Goal: Information Seeking & Learning: Learn about a topic

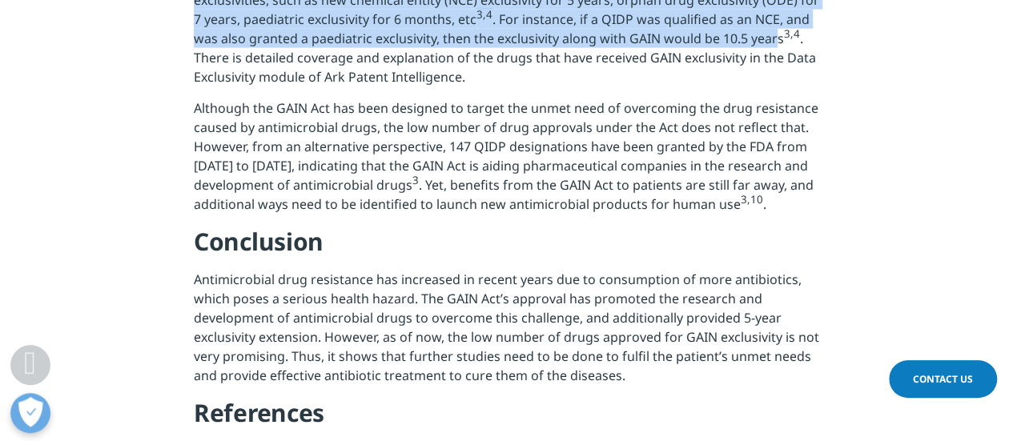
drag, startPoint x: 256, startPoint y: 42, endPoint x: 776, endPoint y: 101, distance: 523.1
click at [776, 99] on p "The GAIN Act provides 5-year exclusivity extension on applications that have al…" at bounding box center [507, 34] width 626 height 127
click at [775, 99] on p "The GAIN Act provides 5-year exclusivity extension on applications that have al…" at bounding box center [507, 34] width 626 height 127
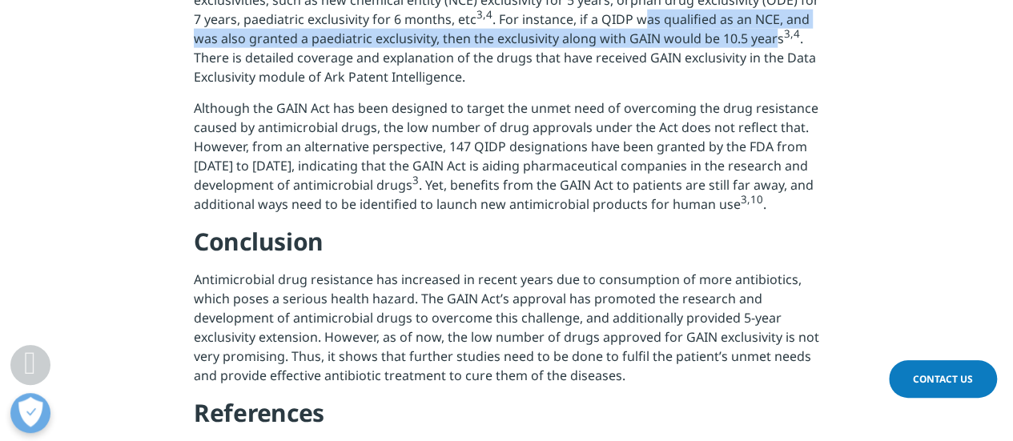
drag, startPoint x: 772, startPoint y: 105, endPoint x: 639, endPoint y: 83, distance: 134.7
click at [639, 83] on p "The GAIN Act provides 5-year exclusivity extension on applications that have al…" at bounding box center [507, 34] width 626 height 127
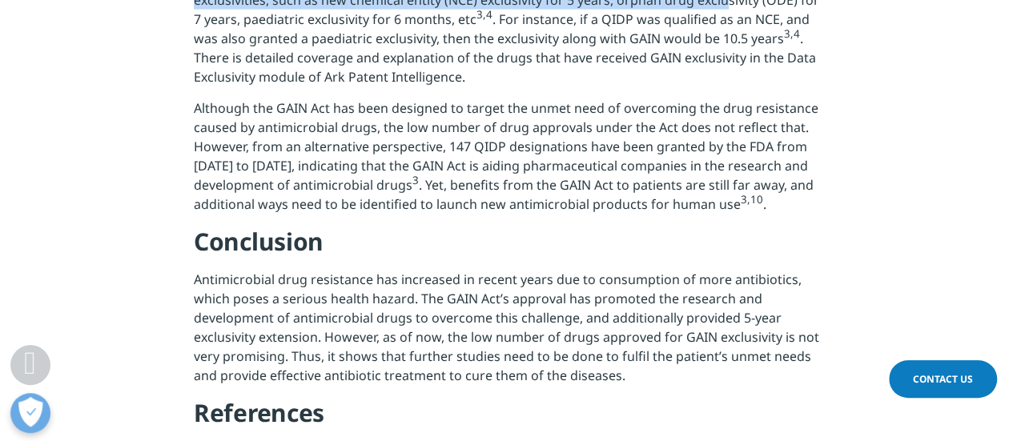
drag, startPoint x: 391, startPoint y: 42, endPoint x: 722, endPoint y: 65, distance: 331.6
click at [722, 65] on p "The GAIN Act provides 5-year exclusivity extension on applications that have al…" at bounding box center [507, 34] width 626 height 127
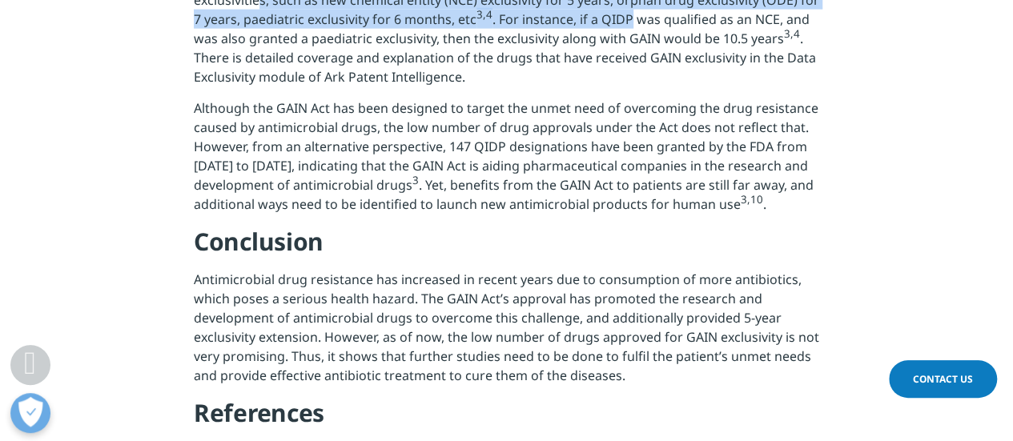
drag, startPoint x: 261, startPoint y: 60, endPoint x: 630, endPoint y: 85, distance: 369.3
click at [630, 85] on p "The GAIN Act provides 5-year exclusivity extension on applications that have al…" at bounding box center [507, 34] width 626 height 127
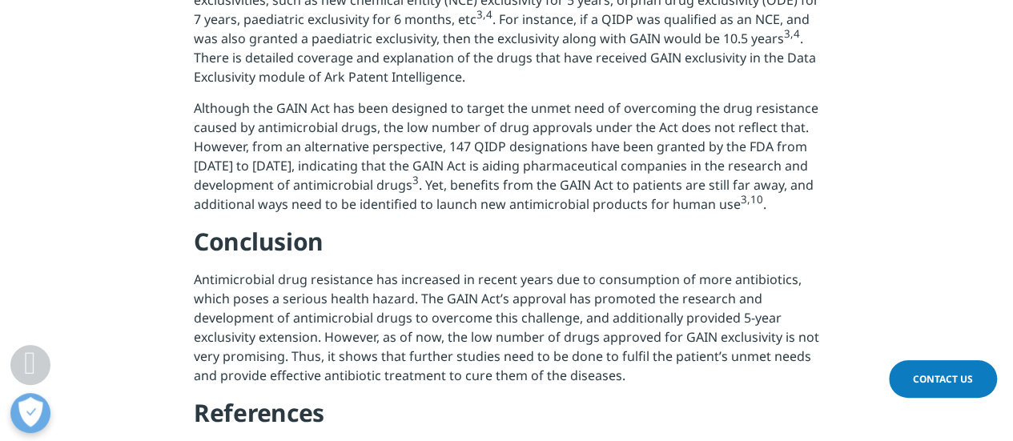
click at [606, 96] on p "The GAIN Act provides 5-year exclusivity extension on applications that have al…" at bounding box center [507, 34] width 626 height 127
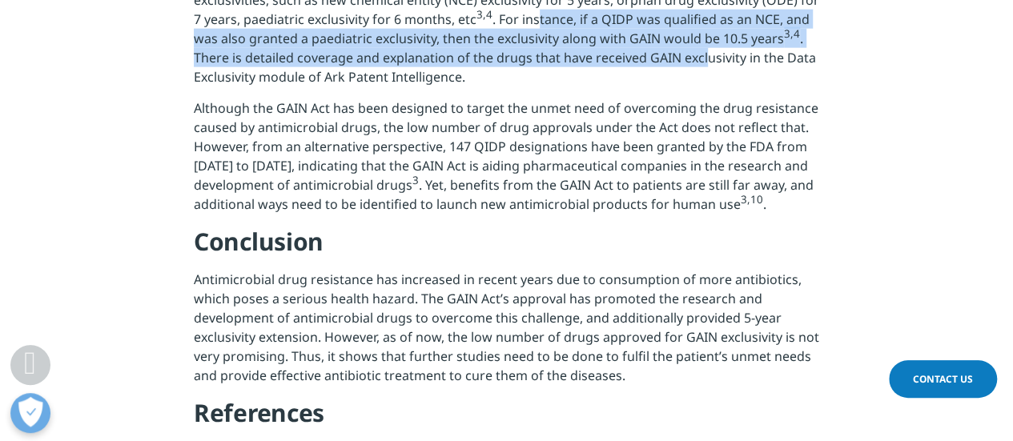
drag, startPoint x: 533, startPoint y: 85, endPoint x: 705, endPoint y: 126, distance: 176.2
click at [705, 99] on p "The GAIN Act provides 5-year exclusivity extension on applications that have al…" at bounding box center [507, 34] width 626 height 127
click at [692, 99] on p "The GAIN Act provides 5-year exclusivity extension on applications that have al…" at bounding box center [507, 34] width 626 height 127
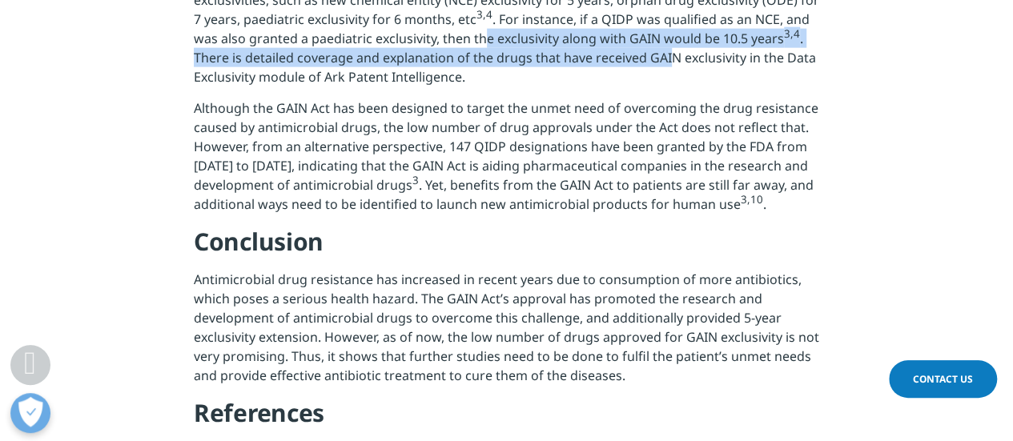
drag, startPoint x: 670, startPoint y: 118, endPoint x: 484, endPoint y: 102, distance: 186.5
click at [484, 99] on p "The GAIN Act provides 5-year exclusivity extension on applications that have al…" at bounding box center [507, 34] width 626 height 127
click at [465, 99] on p "The GAIN Act provides 5-year exclusivity extension on applications that have al…" at bounding box center [507, 34] width 626 height 127
drag, startPoint x: 473, startPoint y: 108, endPoint x: 616, endPoint y: 126, distance: 144.5
click at [617, 99] on p "The GAIN Act provides 5-year exclusivity extension on applications that have al…" at bounding box center [507, 34] width 626 height 127
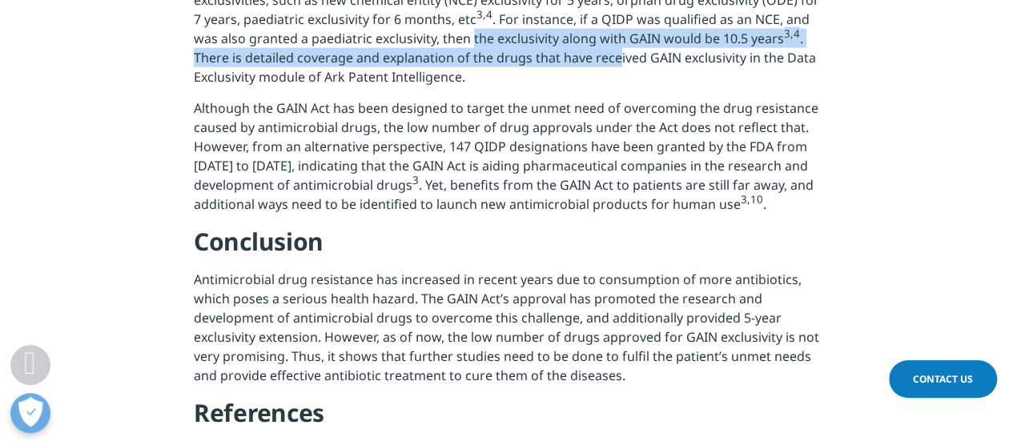
click at [615, 99] on p "The GAIN Act provides 5-year exclusivity extension on applications that have al…" at bounding box center [507, 34] width 626 height 127
drag, startPoint x: 612, startPoint y: 127, endPoint x: 457, endPoint y: 110, distance: 156.4
click at [465, 99] on p "The GAIN Act provides 5-year exclusivity extension on applications that have al…" at bounding box center [507, 34] width 626 height 127
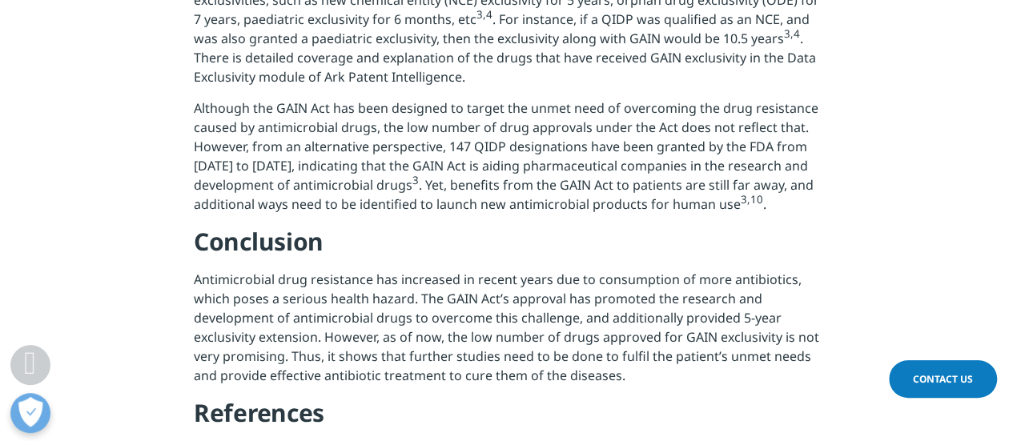
click at [457, 99] on p "The GAIN Act provides 5-year exclusivity extension on applications that have al…" at bounding box center [507, 34] width 626 height 127
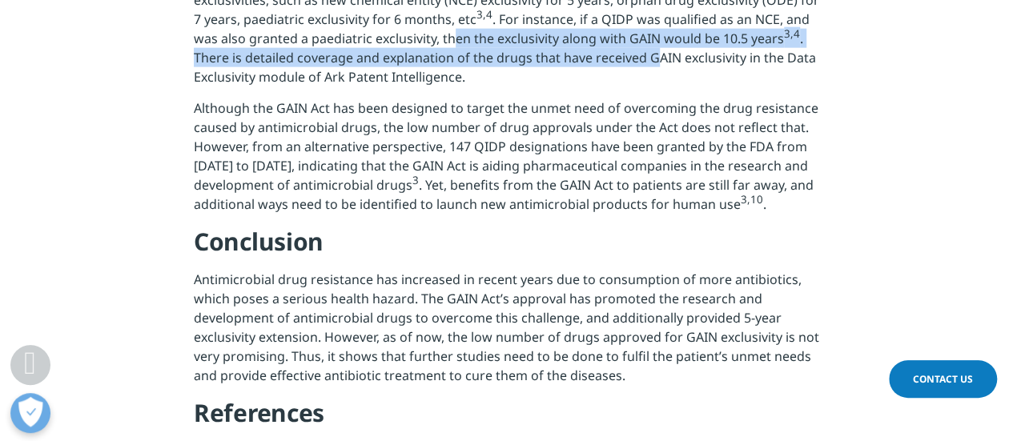
drag, startPoint x: 453, startPoint y: 110, endPoint x: 655, endPoint y: 129, distance: 202.8
click at [655, 99] on p "The GAIN Act provides 5-year exclusivity extension on applications that have al…" at bounding box center [507, 34] width 626 height 127
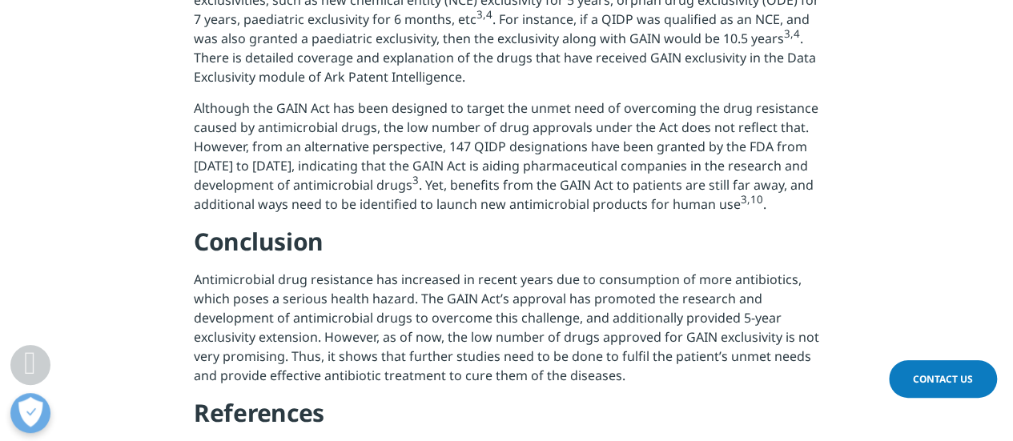
click at [661, 99] on p "The GAIN Act provides 5-year exclusivity extension on applications that have al…" at bounding box center [507, 34] width 626 height 127
click at [674, 99] on p "The GAIN Act provides 5-year exclusivity extension on applications that have al…" at bounding box center [507, 34] width 626 height 127
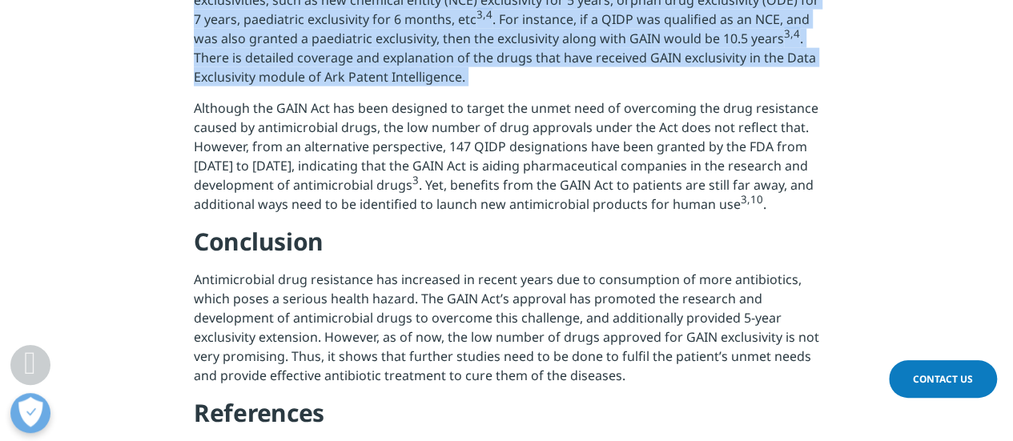
click at [674, 99] on p "The GAIN Act provides 5-year exclusivity extension on applications that have al…" at bounding box center [507, 34] width 626 height 127
click at [603, 99] on p "The GAIN Act provides 5-year exclusivity extension on applications that have al…" at bounding box center [507, 34] width 626 height 127
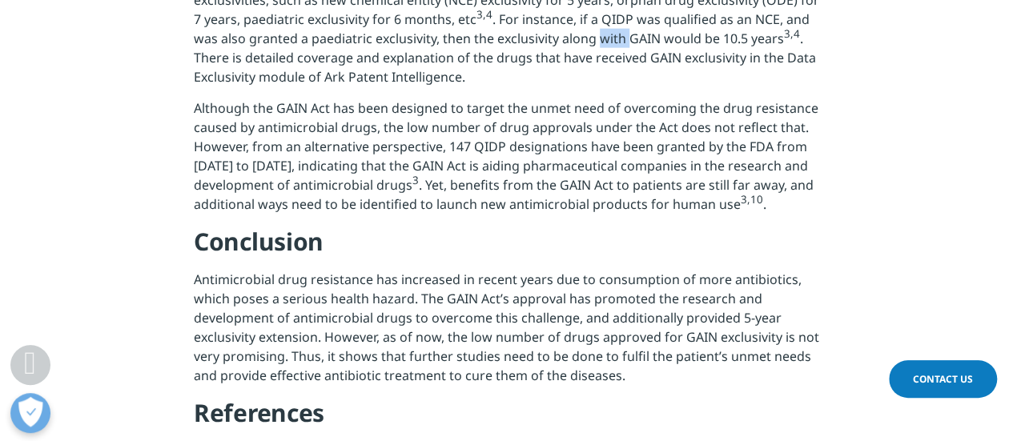
click at [603, 99] on p "The GAIN Act provides 5-year exclusivity extension on applications that have al…" at bounding box center [507, 34] width 626 height 127
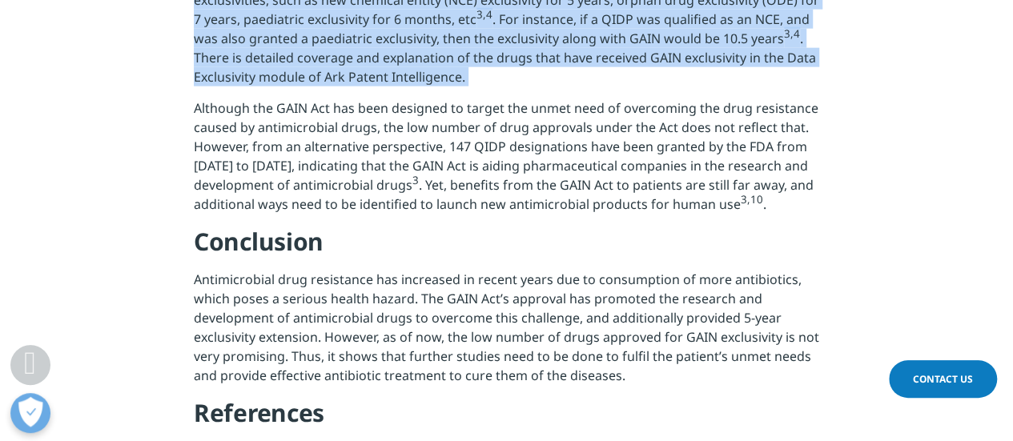
click at [603, 99] on p "The GAIN Act provides 5-year exclusivity extension on applications that have al…" at bounding box center [507, 34] width 626 height 127
click at [598, 99] on p "The GAIN Act provides 5-year exclusivity extension on applications that have al…" at bounding box center [507, 34] width 626 height 127
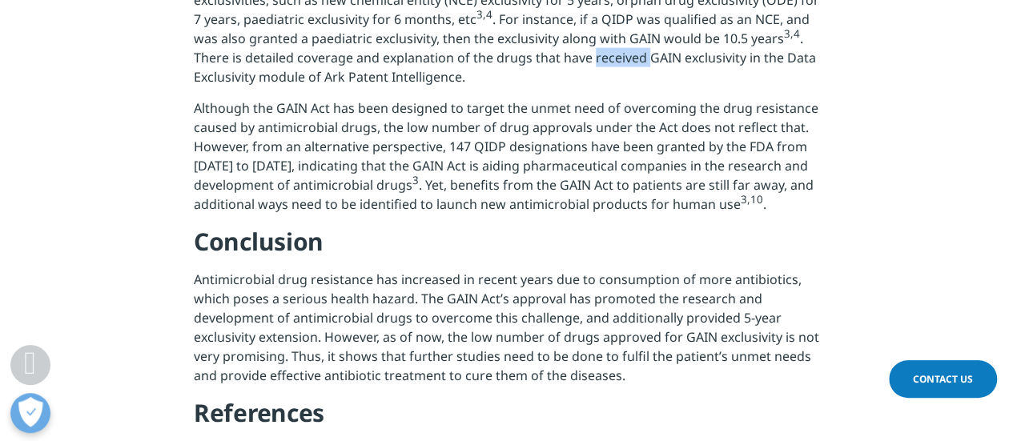
click at [598, 99] on p "The GAIN Act provides 5-year exclusivity extension on applications that have al…" at bounding box center [507, 34] width 626 height 127
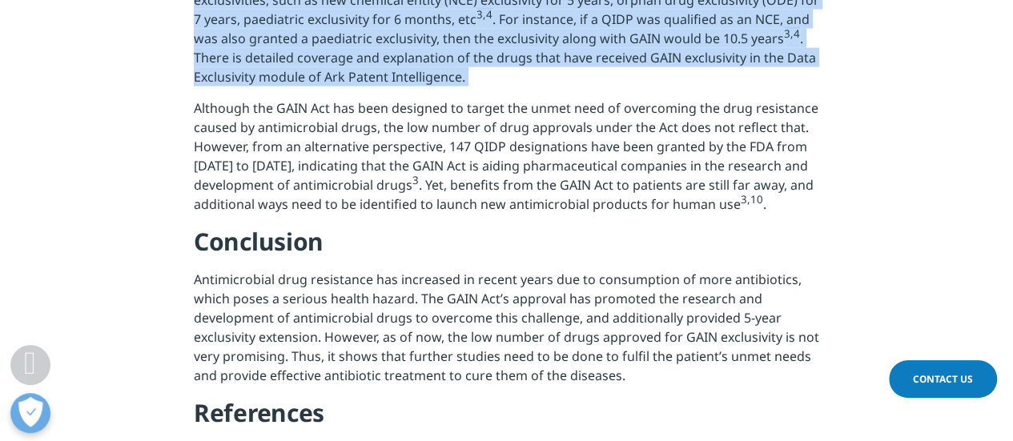
click at [598, 99] on p "The GAIN Act provides 5-year exclusivity extension on applications that have al…" at bounding box center [507, 34] width 626 height 127
click at [572, 99] on p "The GAIN Act provides 5-year exclusivity extension on applications that have al…" at bounding box center [507, 34] width 626 height 127
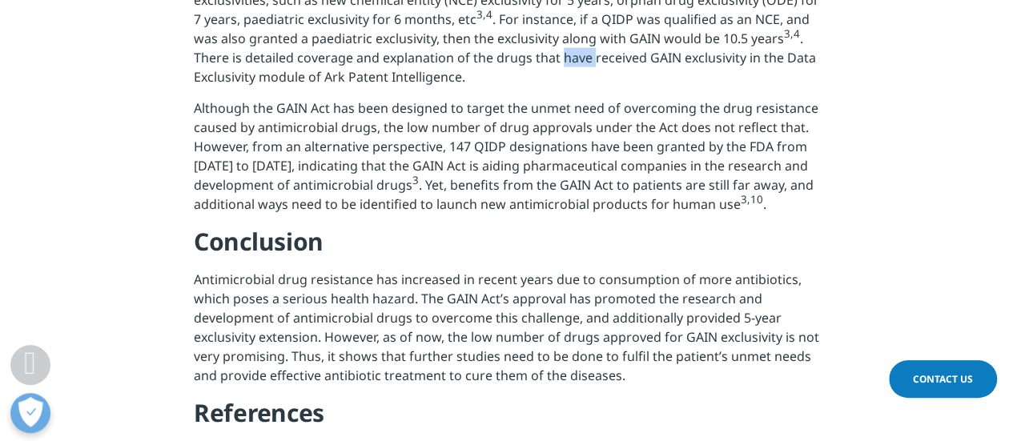
click at [572, 99] on p "The GAIN Act provides 5-year exclusivity extension on applications that have al…" at bounding box center [507, 34] width 626 height 127
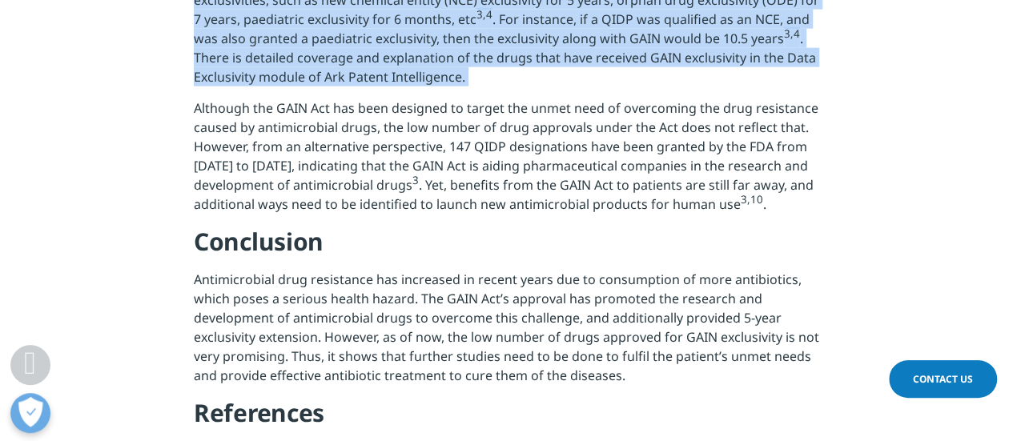
click at [572, 99] on p "The GAIN Act provides 5-year exclusivity extension on applications that have al…" at bounding box center [507, 34] width 626 height 127
click at [511, 99] on p "The GAIN Act provides 5-year exclusivity extension on applications that have al…" at bounding box center [507, 34] width 626 height 127
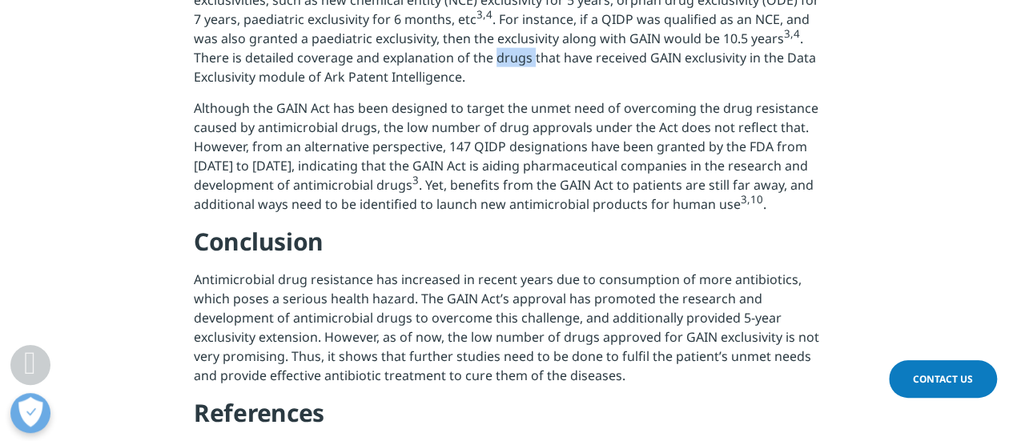
click at [511, 99] on p "The GAIN Act provides 5-year exclusivity extension on applications that have al…" at bounding box center [507, 34] width 626 height 127
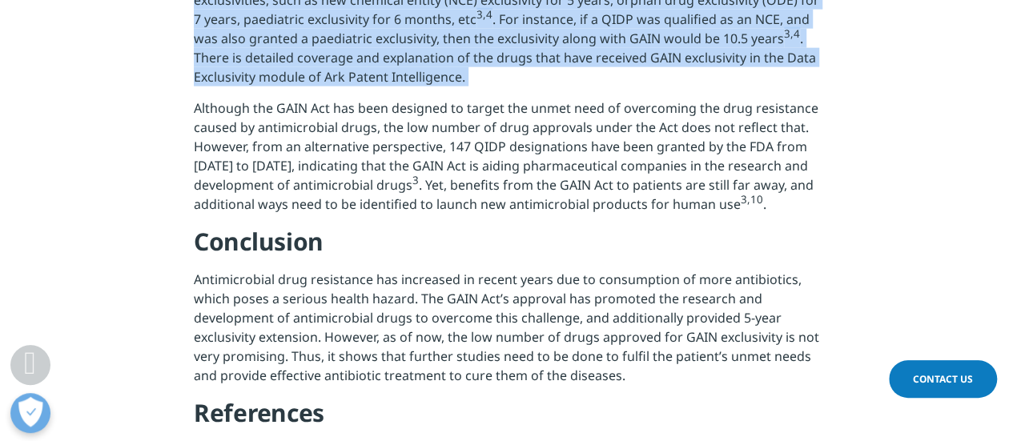
click at [511, 99] on p "The GAIN Act provides 5-year exclusivity extension on applications that have al…" at bounding box center [507, 34] width 626 height 127
click at [436, 99] on p "The GAIN Act provides 5-year exclusivity extension on applications that have al…" at bounding box center [507, 34] width 626 height 127
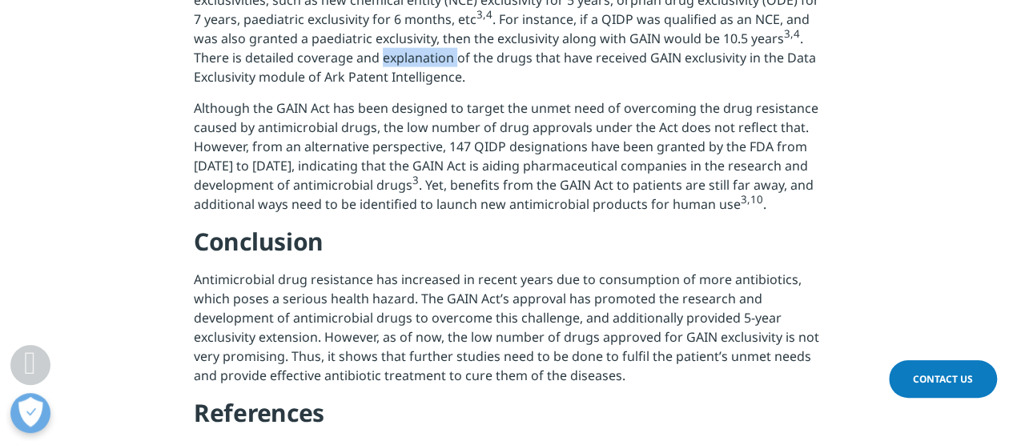
click at [436, 99] on p "The GAIN Act provides 5-year exclusivity extension on applications that have al…" at bounding box center [507, 34] width 626 height 127
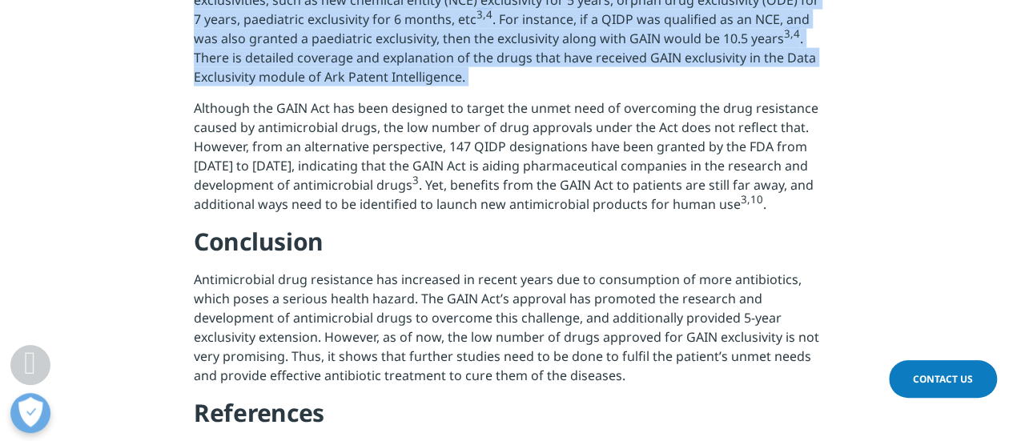
click at [436, 99] on p "The GAIN Act provides 5-year exclusivity extension on applications that have al…" at bounding box center [507, 34] width 626 height 127
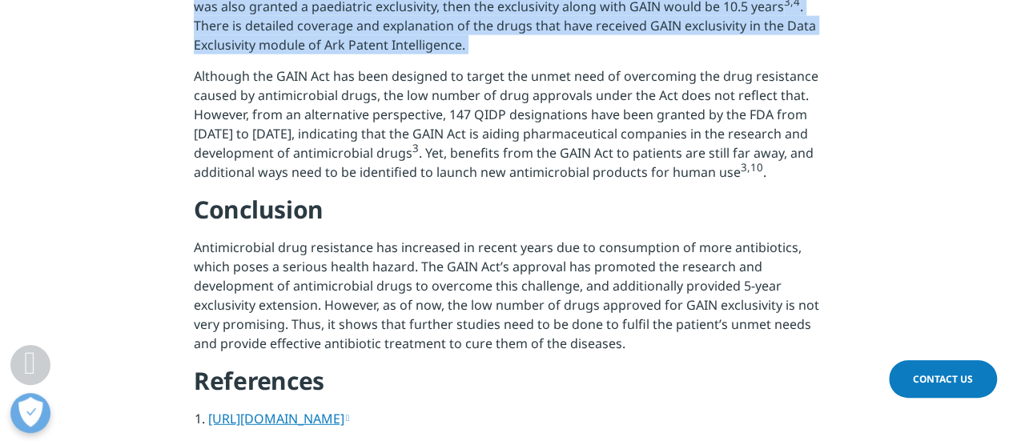
scroll to position [2002, 0]
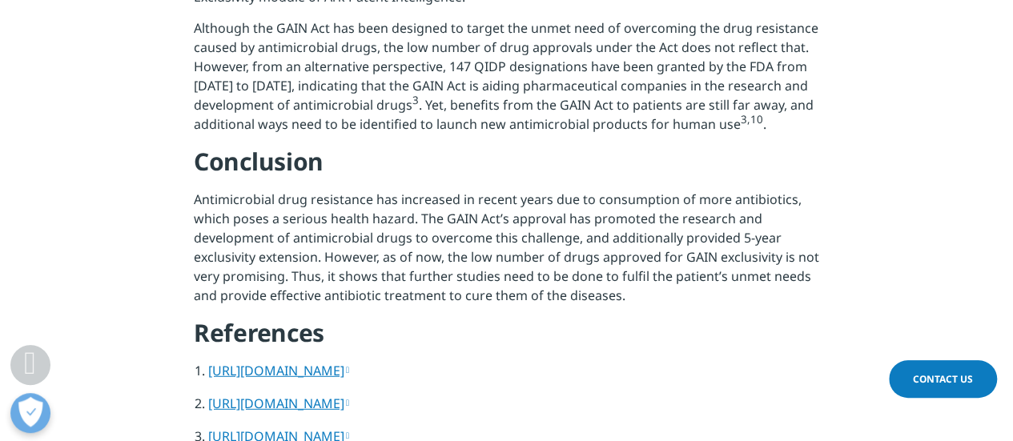
click at [427, 144] on p "Although the GAIN Act has been designed to target the unmet need of overcoming …" at bounding box center [507, 81] width 626 height 127
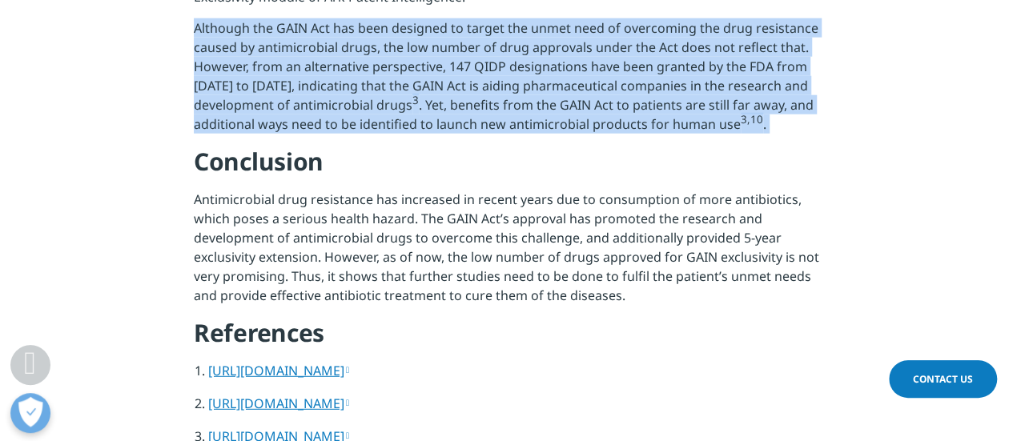
click at [427, 144] on p "Although the GAIN Act has been designed to target the unmet need of overcoming …" at bounding box center [507, 81] width 626 height 127
click at [404, 146] on p "Although the GAIN Act has been designed to target the unmet need of overcoming …" at bounding box center [507, 81] width 626 height 127
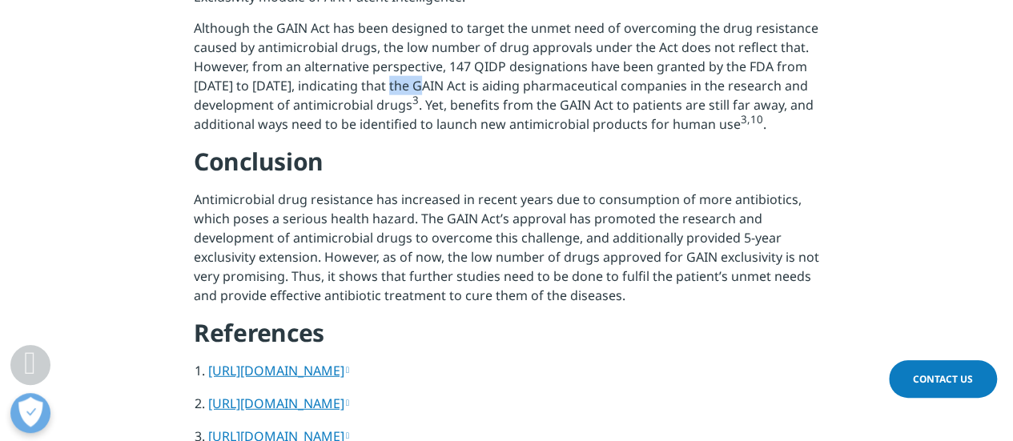
click at [404, 146] on p "Although the GAIN Act has been designed to target the unmet need of overcoming …" at bounding box center [507, 81] width 626 height 127
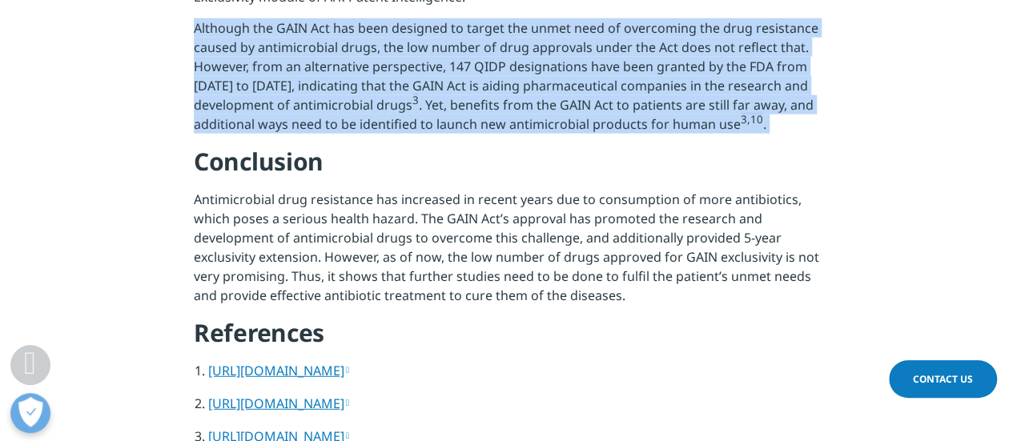
click at [404, 146] on p "Although the GAIN Act has been designed to target the unmet need of overcoming …" at bounding box center [507, 81] width 626 height 127
click at [390, 108] on p "Although the GAIN Act has been designed to target the unmet need of overcoming …" at bounding box center [507, 81] width 626 height 127
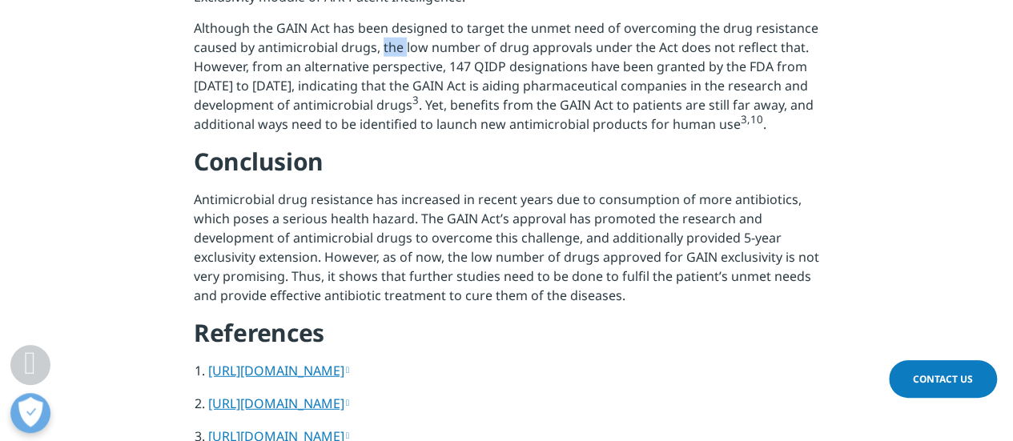
click at [390, 108] on p "Although the GAIN Act has been designed to target the unmet need of overcoming …" at bounding box center [507, 81] width 626 height 127
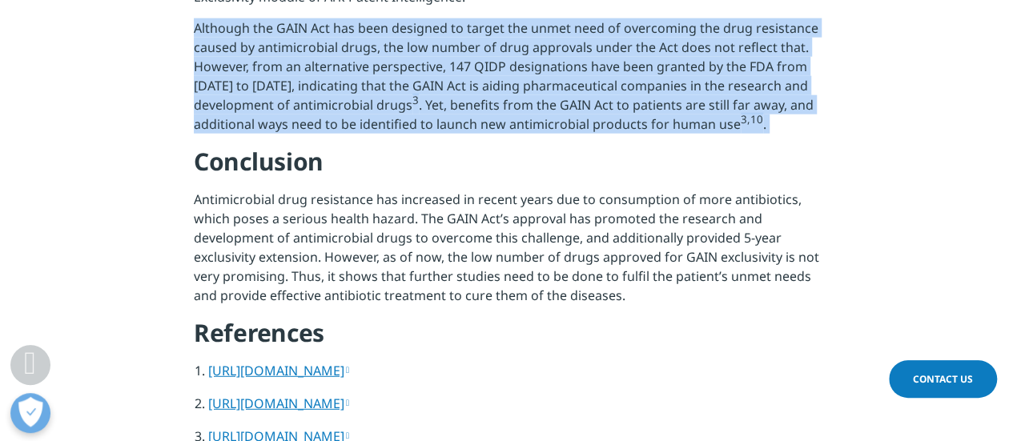
click at [390, 108] on p "Although the GAIN Act has been designed to target the unmet need of overcoming …" at bounding box center [507, 81] width 626 height 127
click at [389, 119] on p "Although the GAIN Act has been designed to target the unmet need of overcoming …" at bounding box center [507, 81] width 626 height 127
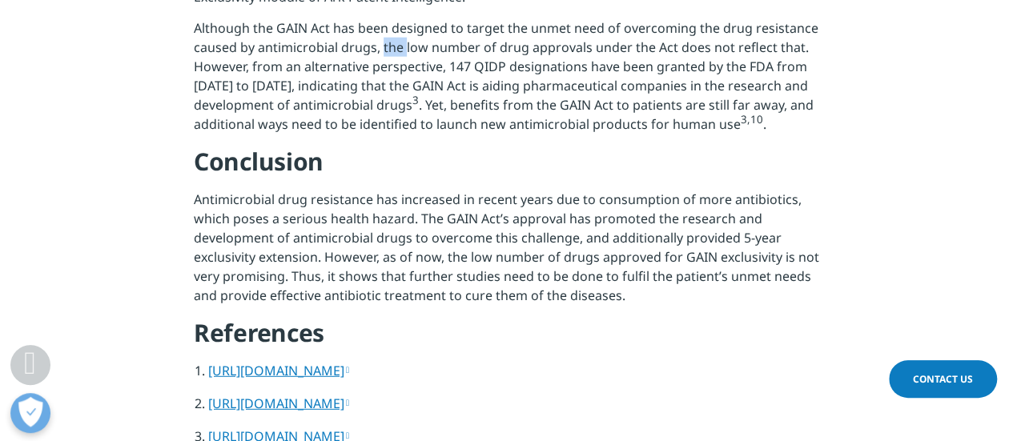
click at [389, 119] on p "Although the GAIN Act has been designed to target the unmet need of overcoming …" at bounding box center [507, 81] width 626 height 127
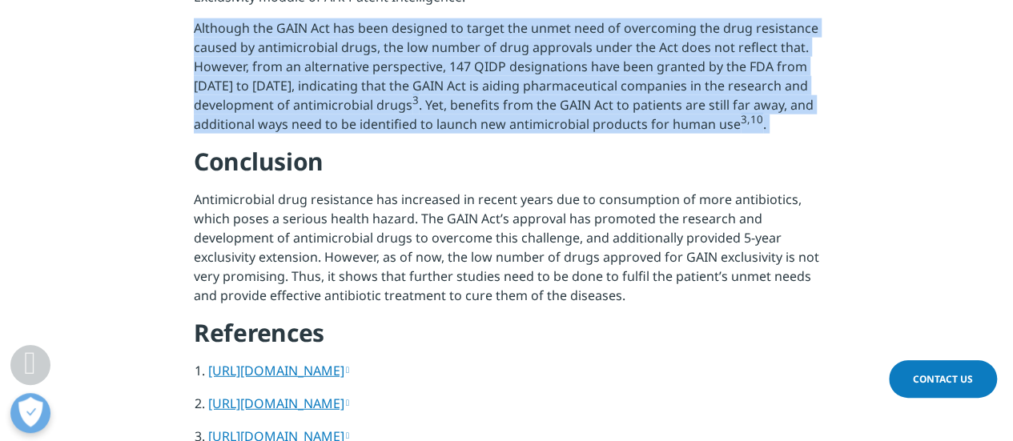
click at [389, 119] on p "Although the GAIN Act has been designed to target the unmet need of overcoming …" at bounding box center [507, 81] width 626 height 127
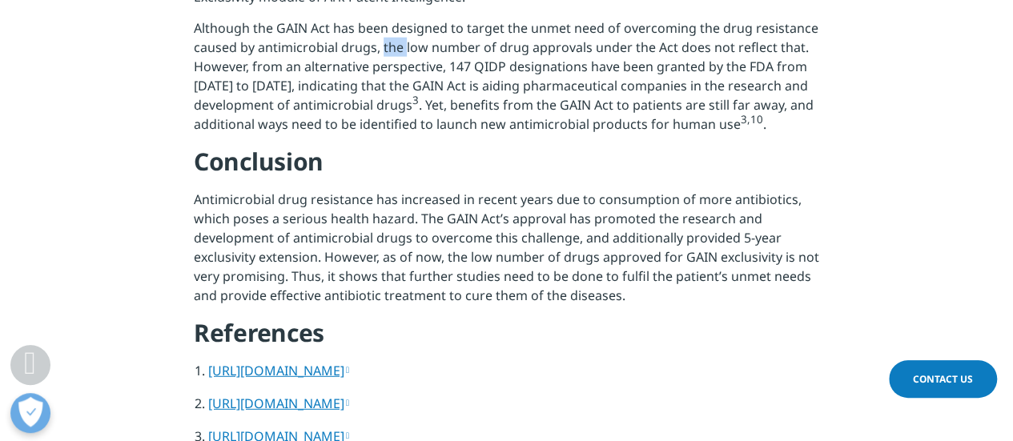
click at [389, 119] on p "Although the GAIN Act has been designed to target the unmet need of overcoming …" at bounding box center [507, 81] width 626 height 127
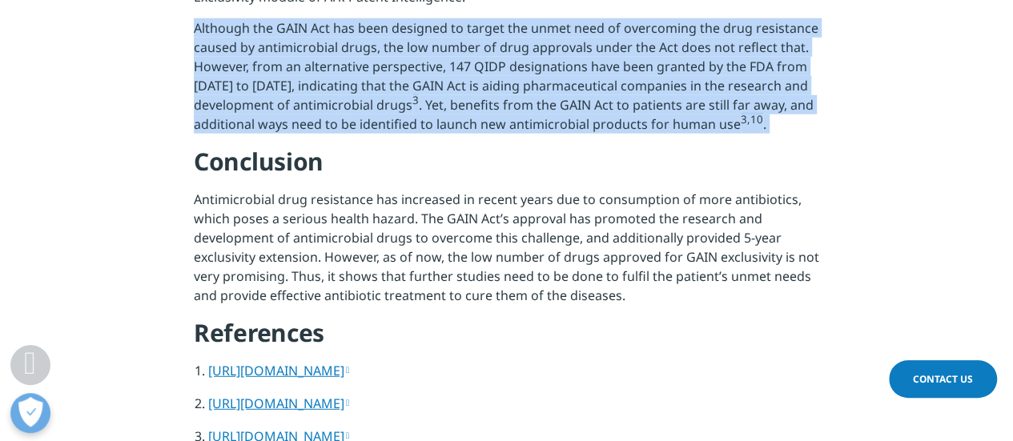
click at [388, 118] on p "Although the GAIN Act has been designed to target the unmet need of overcoming …" at bounding box center [507, 81] width 626 height 127
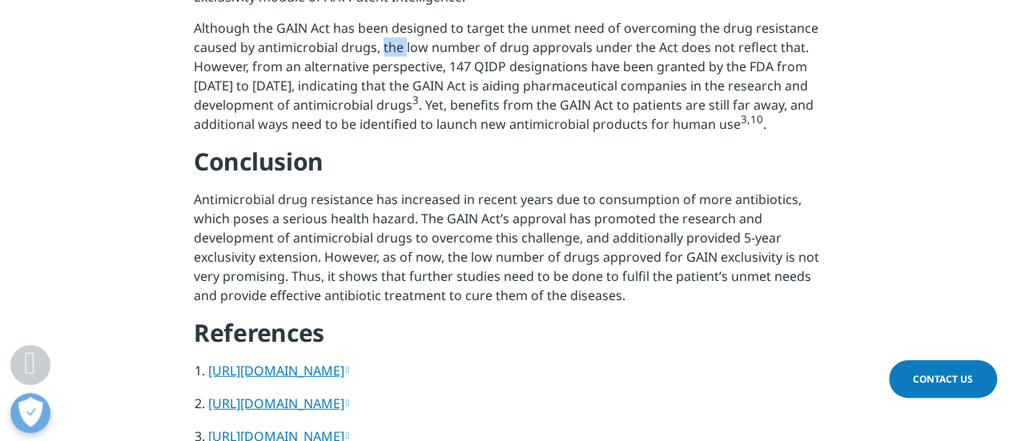
click at [388, 118] on p "Although the GAIN Act has been designed to target the unmet need of overcoming …" at bounding box center [507, 81] width 626 height 127
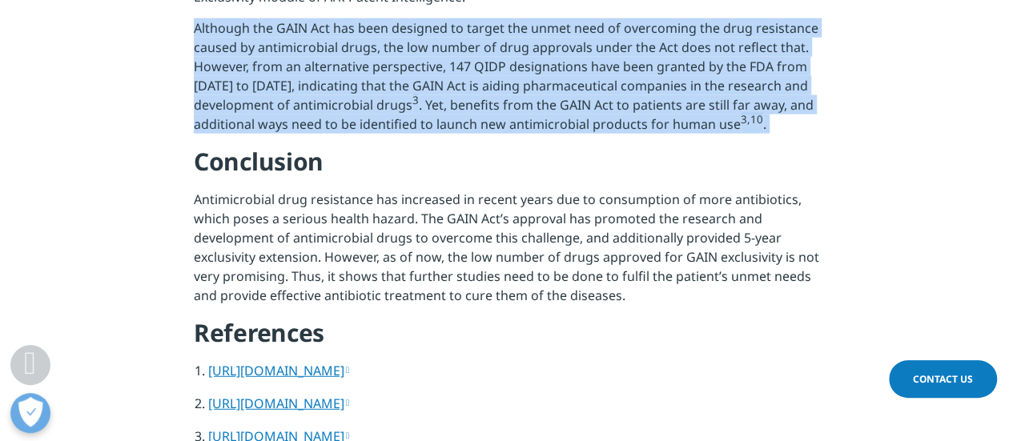
click at [388, 118] on p "Although the GAIN Act has been designed to target the unmet need of overcoming …" at bounding box center [507, 81] width 626 height 127
click at [580, 146] on p "Although the GAIN Act has been designed to target the unmet need of overcoming …" at bounding box center [507, 81] width 626 height 127
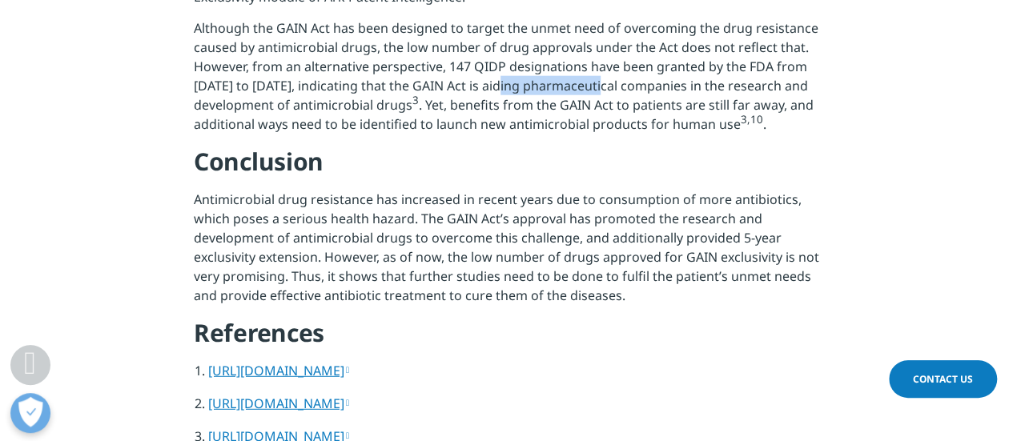
click at [580, 146] on p "Although the GAIN Act has been designed to target the unmet need of overcoming …" at bounding box center [507, 81] width 626 height 127
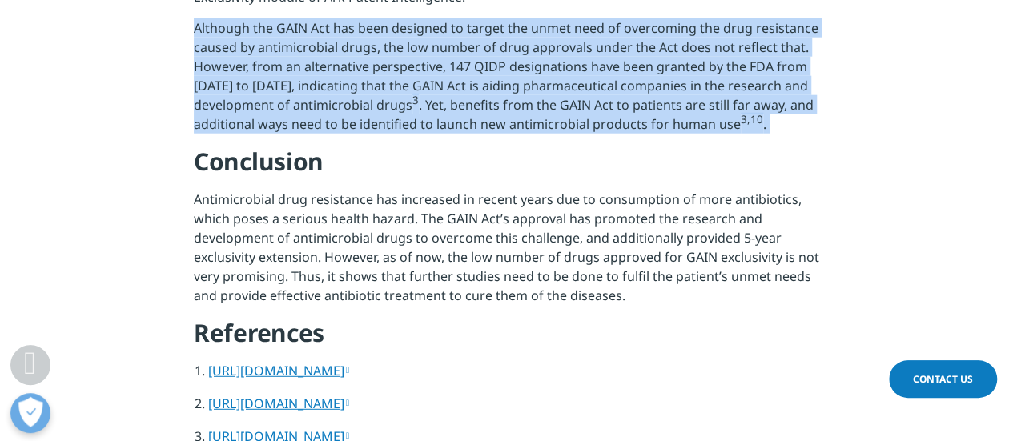
click at [580, 146] on p "Although the GAIN Act has been designed to target the unmet need of overcoming …" at bounding box center [507, 81] width 626 height 127
click at [581, 145] on p "Although the GAIN Act has been designed to target the unmet need of overcoming …" at bounding box center [507, 81] width 626 height 127
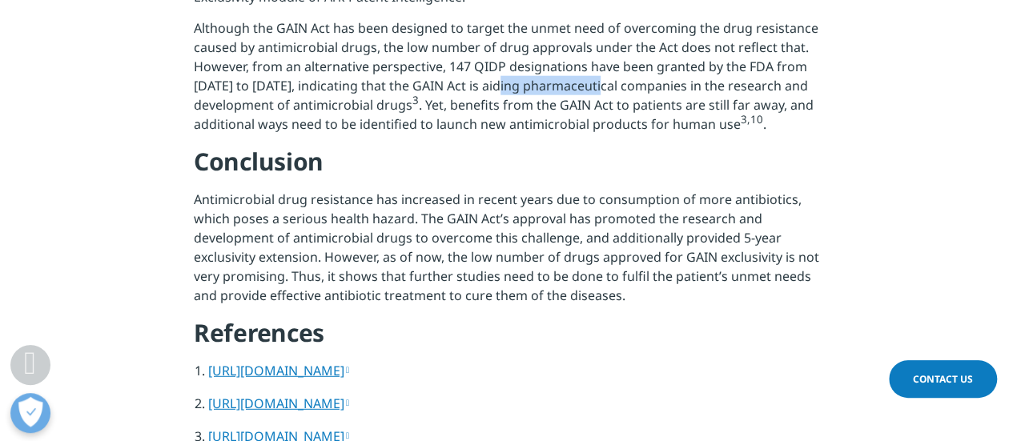
click at [581, 145] on p "Although the GAIN Act has been designed to target the unmet need of overcoming …" at bounding box center [507, 81] width 626 height 127
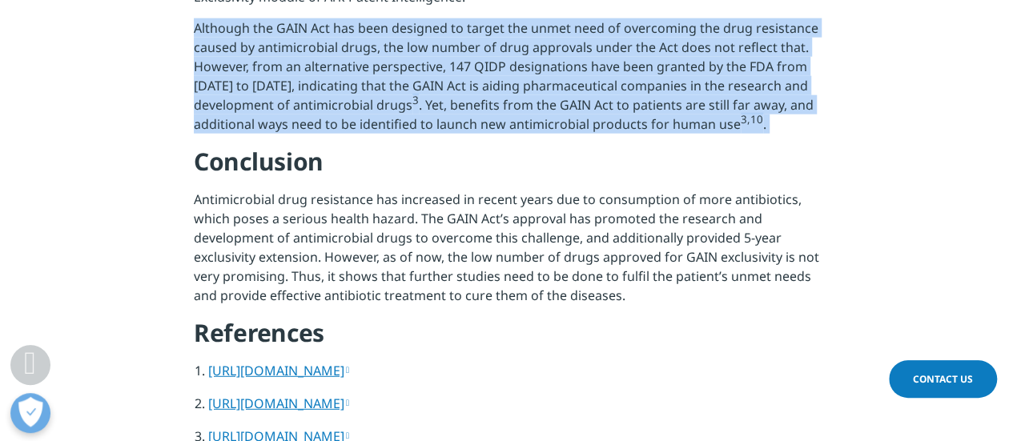
click at [581, 145] on p "Although the GAIN Act has been designed to target the unmet need of overcoming …" at bounding box center [507, 81] width 626 height 127
click at [582, 145] on p "Although the GAIN Act has been designed to target the unmet need of overcoming …" at bounding box center [507, 81] width 626 height 127
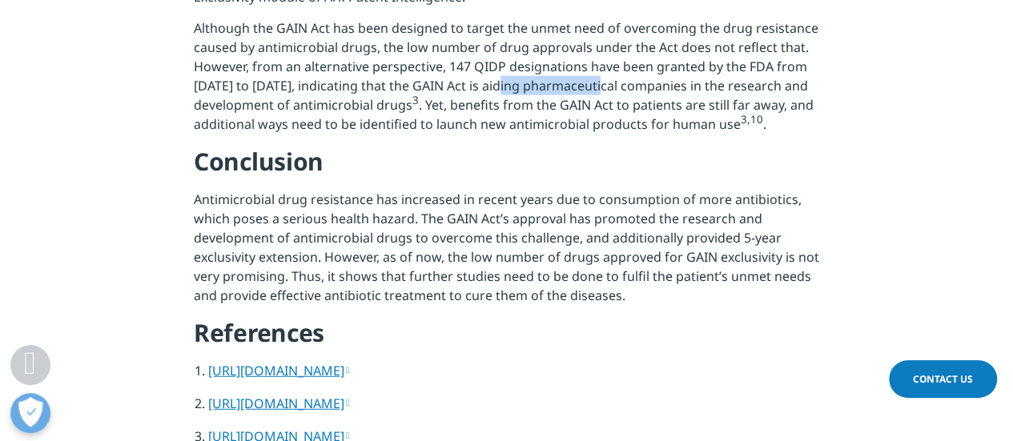
click at [582, 145] on p "Although the GAIN Act has been designed to target the unmet need of overcoming …" at bounding box center [507, 81] width 626 height 127
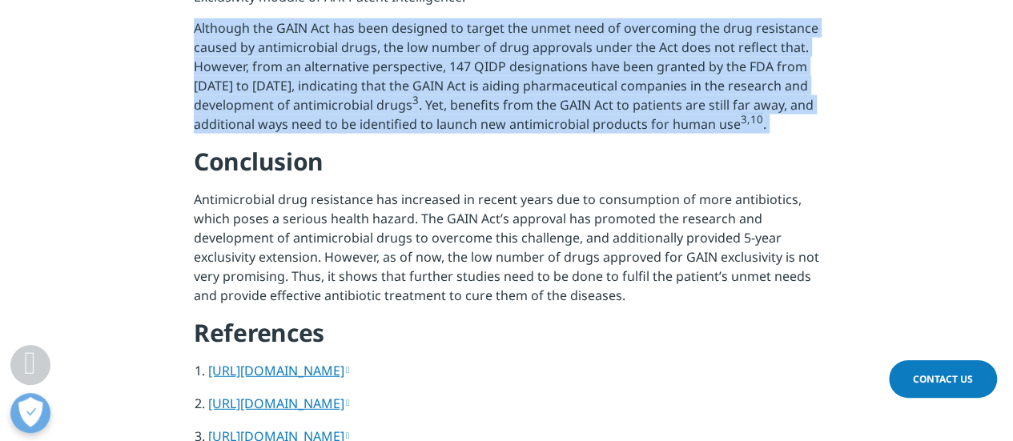
click at [582, 145] on p "Although the GAIN Act has been designed to target the unmet need of overcoming …" at bounding box center [507, 81] width 626 height 127
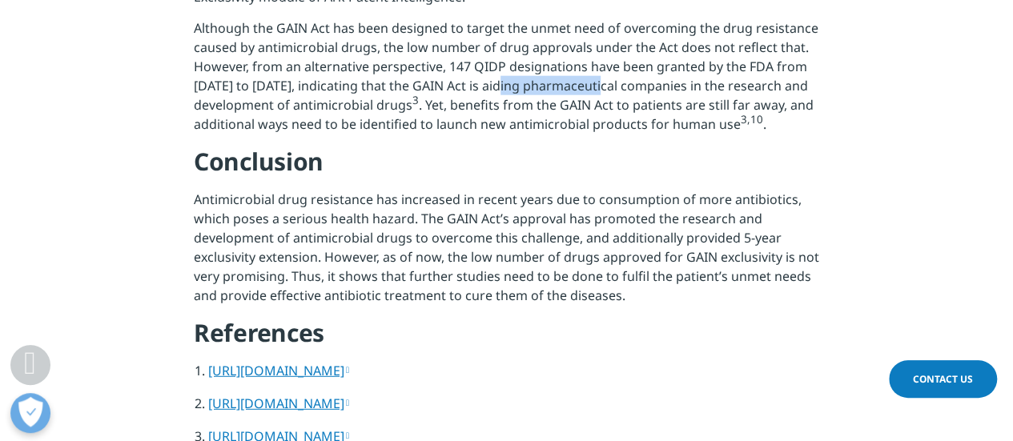
click at [582, 144] on p "Although the GAIN Act has been designed to target the unmet need of overcoming …" at bounding box center [507, 81] width 626 height 127
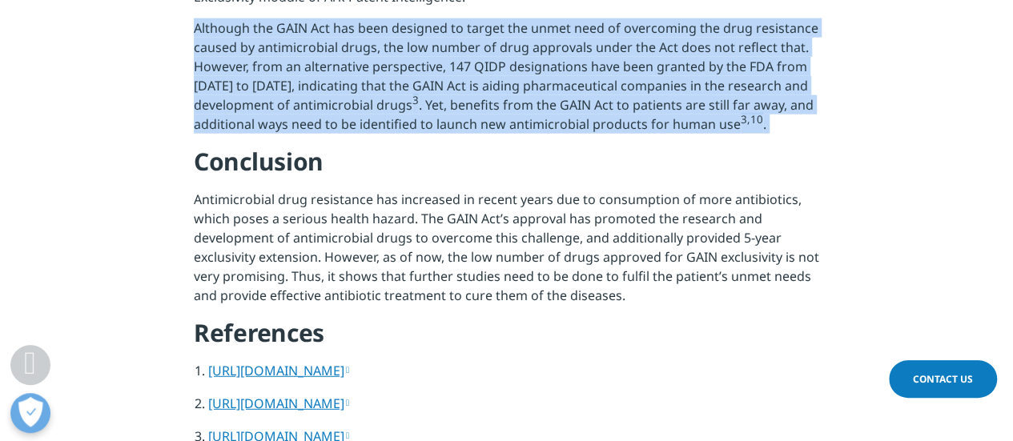
click at [582, 144] on p "Although the GAIN Act has been designed to target the unmet need of overcoming …" at bounding box center [507, 81] width 626 height 127
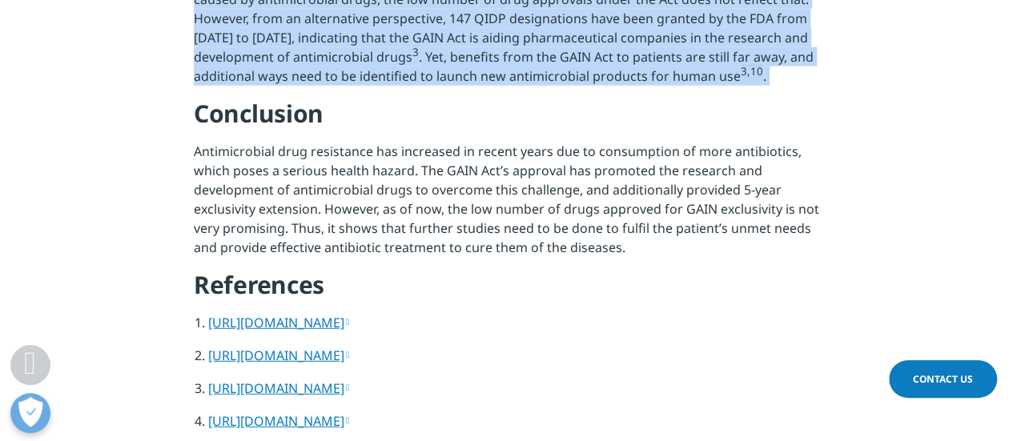
scroll to position [2083, 0]
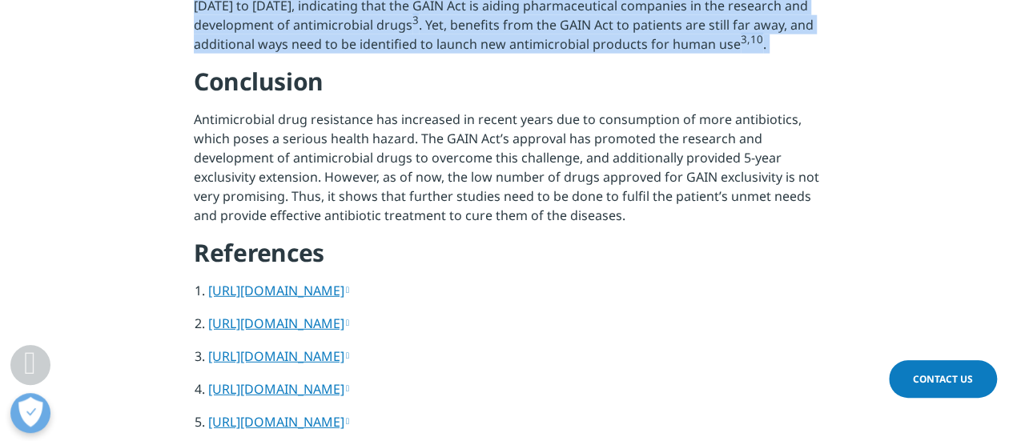
click at [511, 66] on p "Although the GAIN Act has been designed to target the unmet need of overcoming …" at bounding box center [507, 1] width 626 height 127
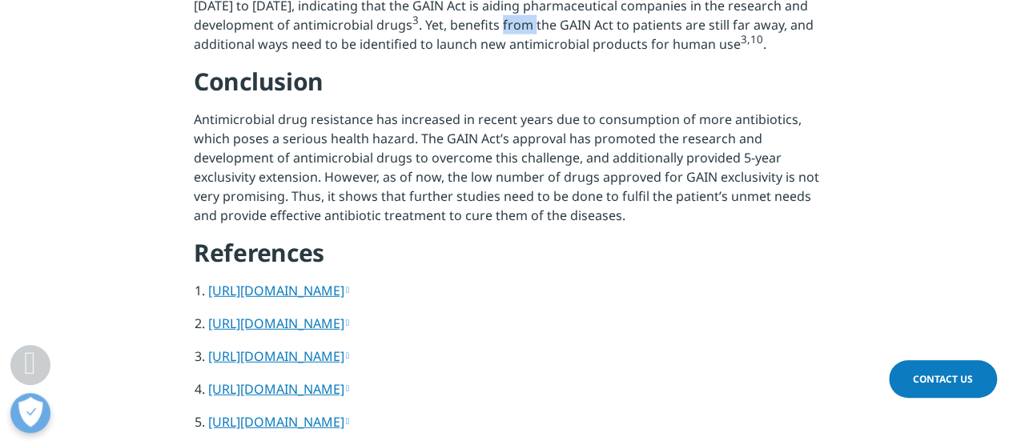
click at [511, 66] on p "Although the GAIN Act has been designed to target the unmet need of overcoming …" at bounding box center [507, 1] width 626 height 127
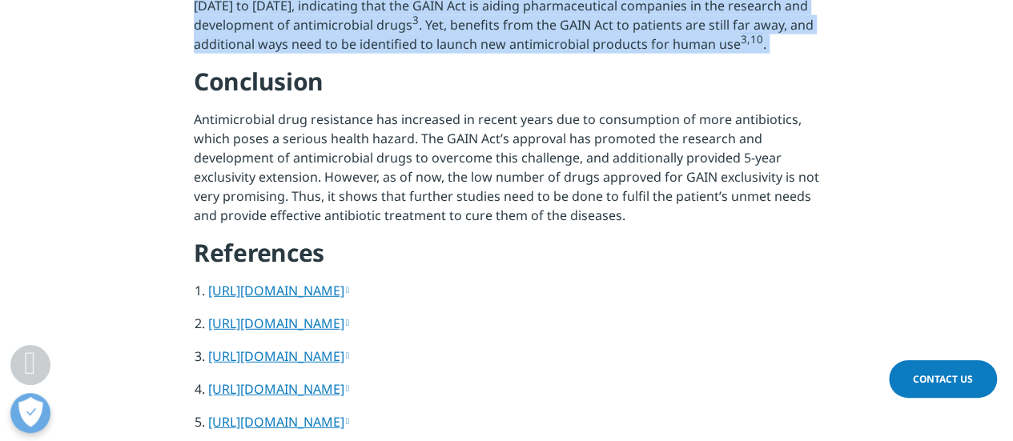
click at [511, 66] on p "Although the GAIN Act has been designed to target the unmet need of overcoming …" at bounding box center [507, 1] width 626 height 127
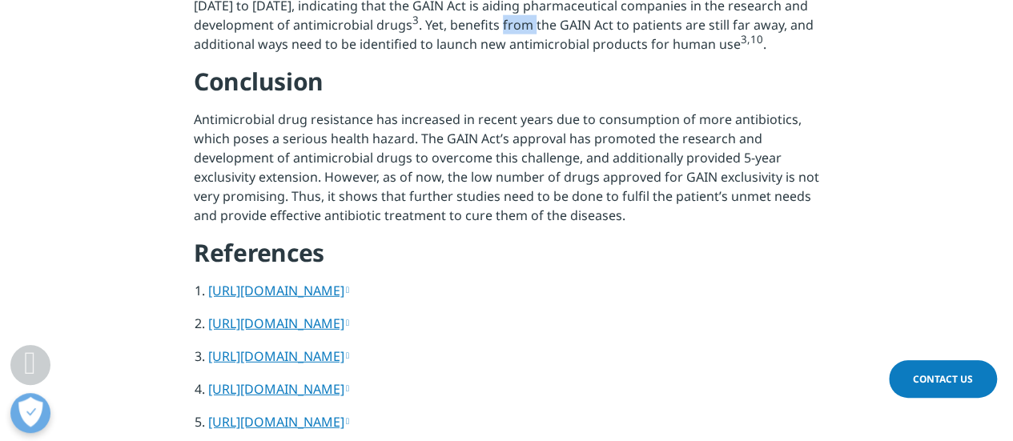
click at [511, 66] on p "Although the GAIN Act has been designed to target the unmet need of overcoming …" at bounding box center [507, 1] width 626 height 127
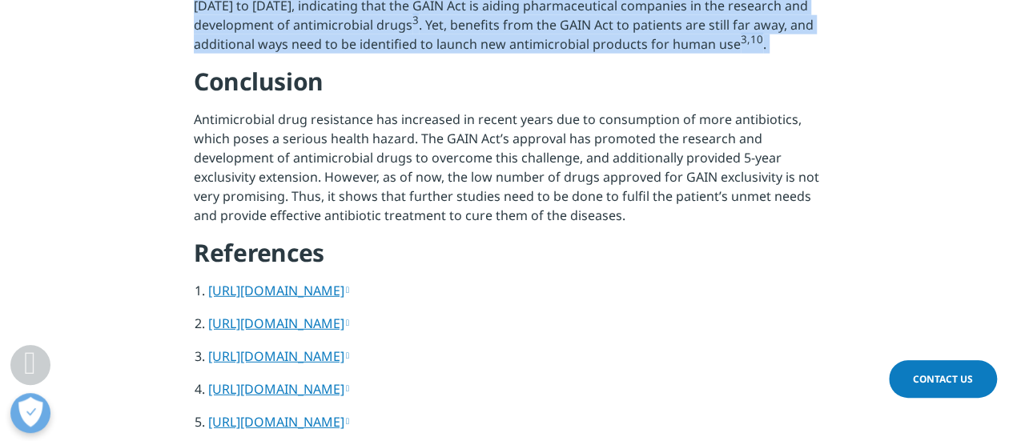
click at [511, 66] on p "Although the GAIN Act has been designed to target the unmet need of overcoming …" at bounding box center [507, 1] width 626 height 127
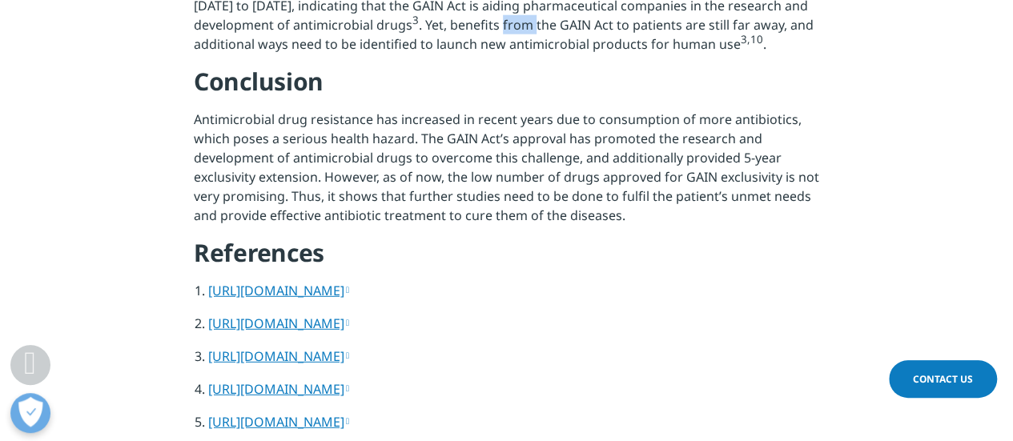
click at [511, 66] on p "Although the GAIN Act has been designed to target the unmet need of overcoming …" at bounding box center [507, 1] width 626 height 127
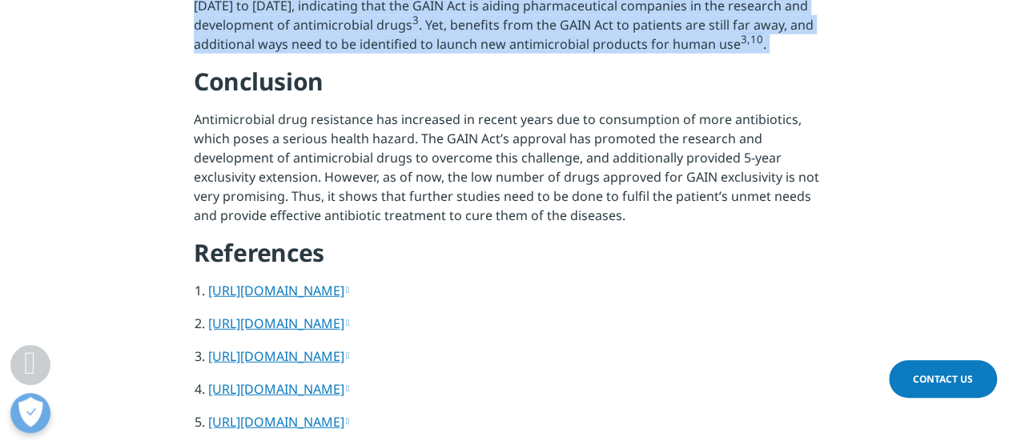
click at [511, 66] on p "Although the GAIN Act has been designed to target the unmet need of overcoming …" at bounding box center [507, 1] width 626 height 127
click at [512, 66] on p "Although the GAIN Act has been designed to target the unmet need of overcoming …" at bounding box center [507, 1] width 626 height 127
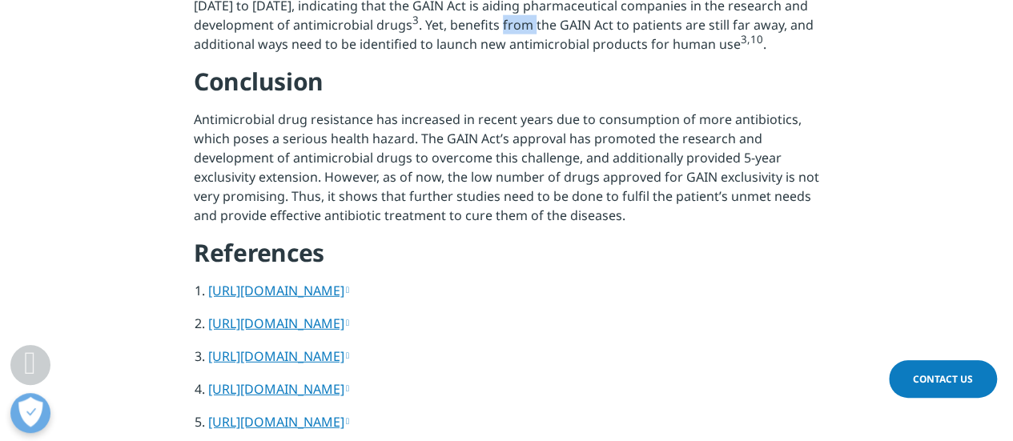
click at [512, 66] on p "Although the GAIN Act has been designed to target the unmet need of overcoming …" at bounding box center [507, 1] width 626 height 127
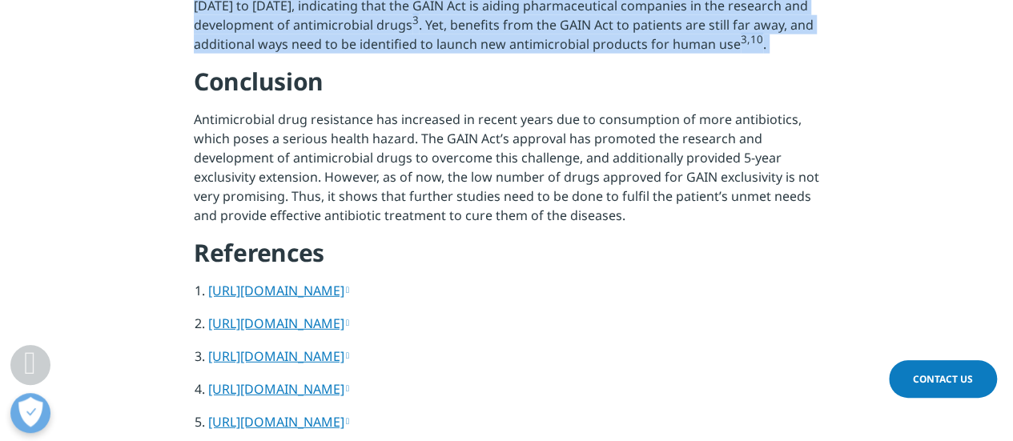
click at [512, 66] on p "Although the GAIN Act has been designed to target the unmet need of overcoming …" at bounding box center [507, 1] width 626 height 127
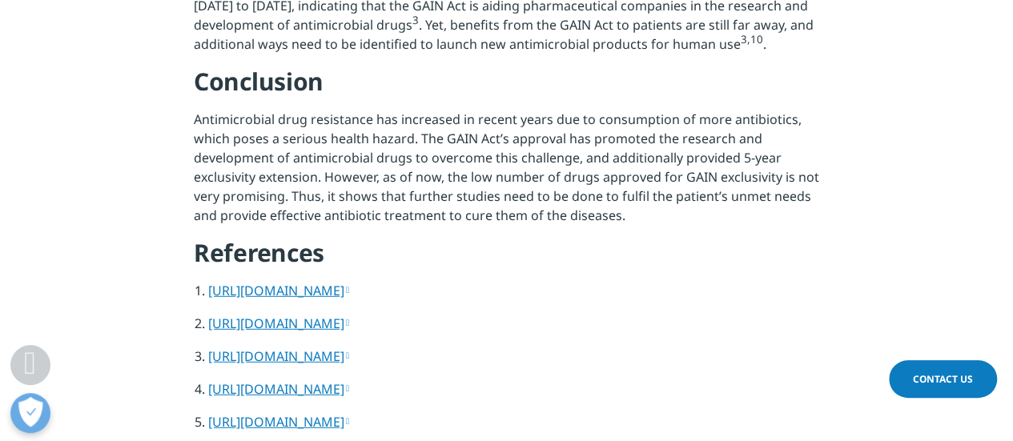
click at [500, 219] on p "Antimicrobial drug resistance has increased in recent years due to consumption …" at bounding box center [507, 173] width 626 height 127
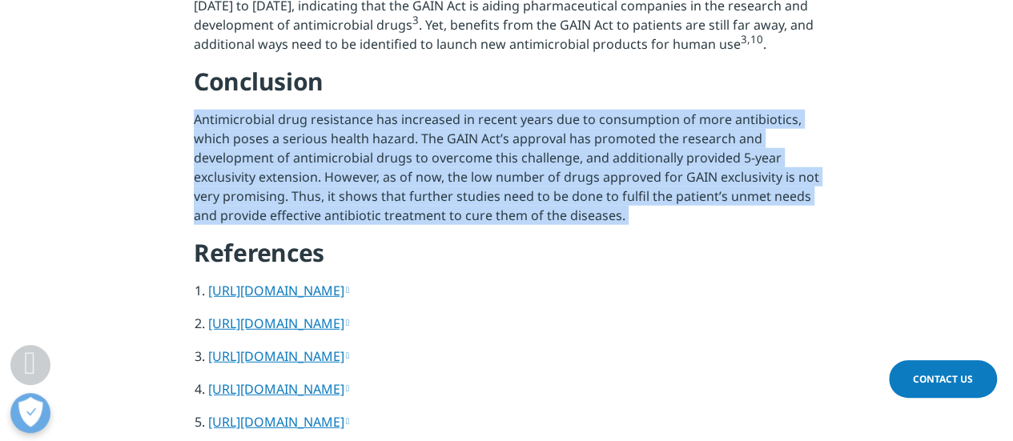
click at [500, 219] on p "Antimicrobial drug resistance has increased in recent years due to consumption …" at bounding box center [507, 173] width 626 height 127
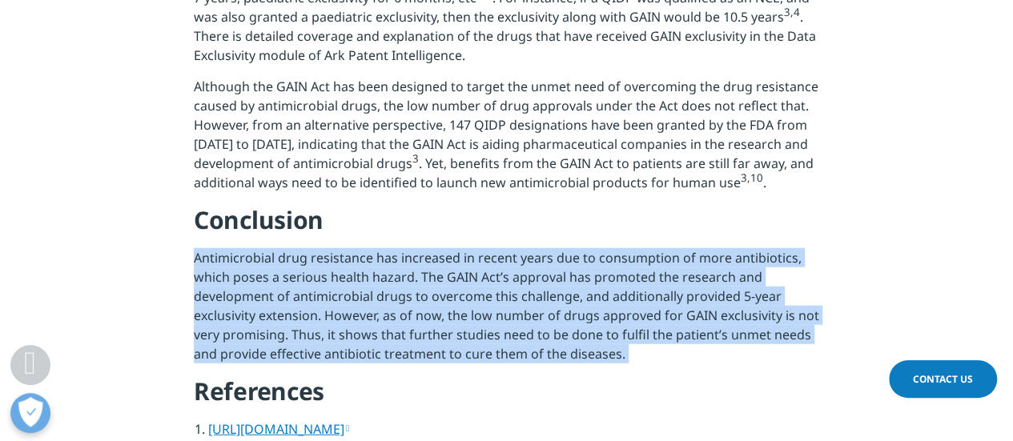
scroll to position [1922, 0]
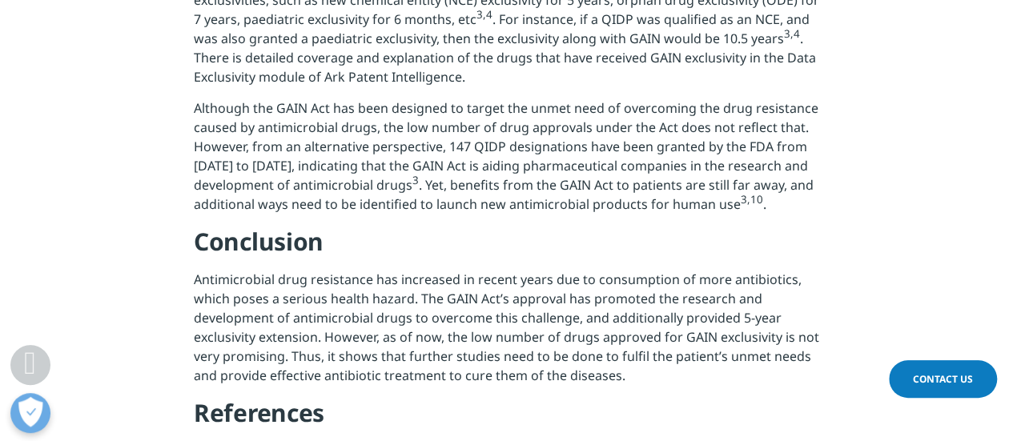
click at [500, 219] on p "Although the GAIN Act has been designed to target the unmet need of overcoming …" at bounding box center [507, 162] width 626 height 127
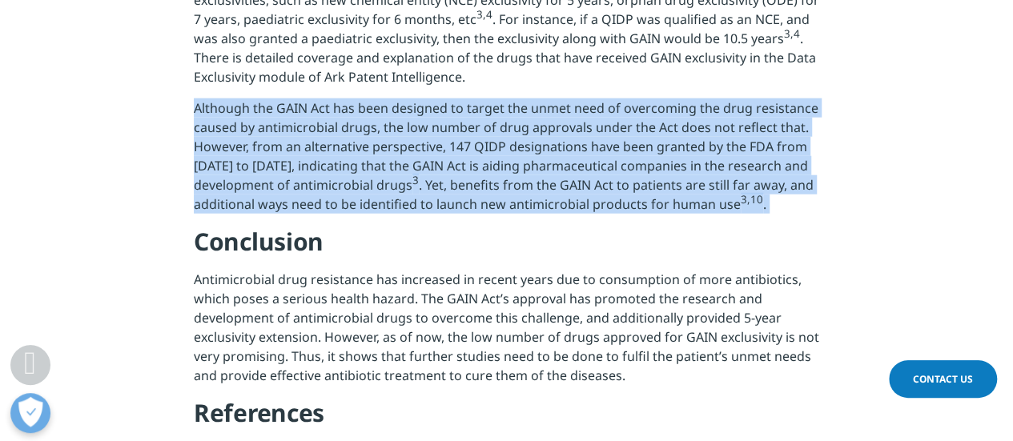
click at [500, 219] on p "Although the GAIN Act has been designed to target the unmet need of overcoming …" at bounding box center [507, 162] width 626 height 127
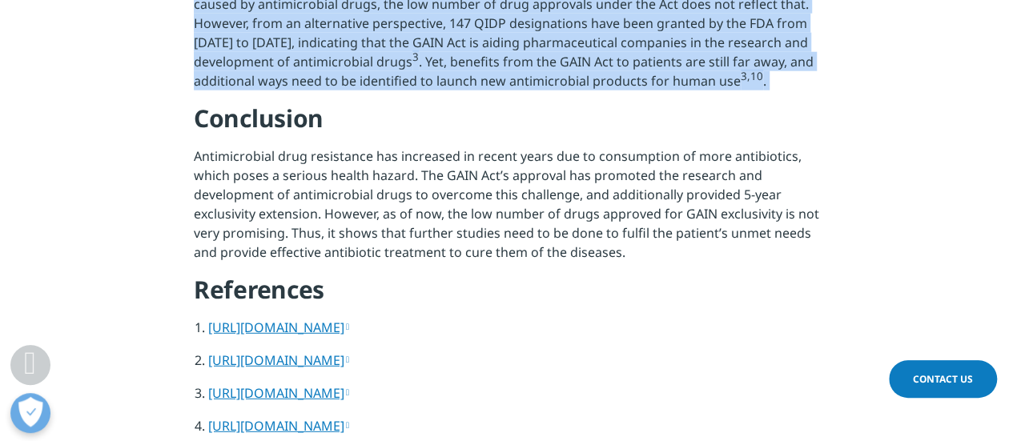
scroll to position [2083, 0]
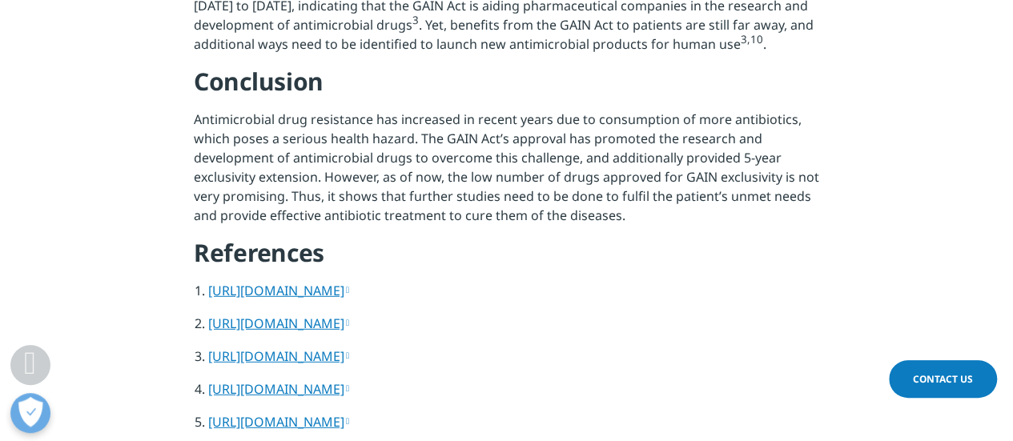
click at [500, 219] on p "Antimicrobial drug resistance has increased in recent years due to consumption …" at bounding box center [507, 173] width 626 height 127
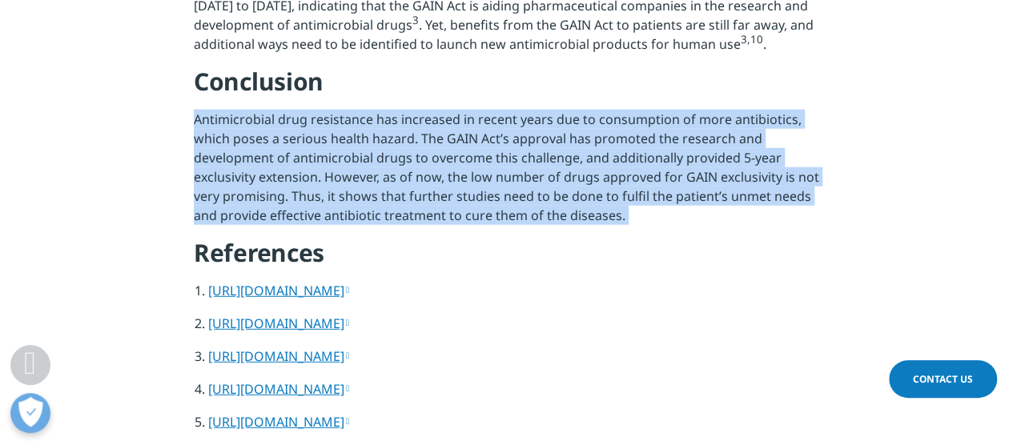
click at [500, 219] on p "Antimicrobial drug resistance has increased in recent years due to consumption …" at bounding box center [507, 173] width 626 height 127
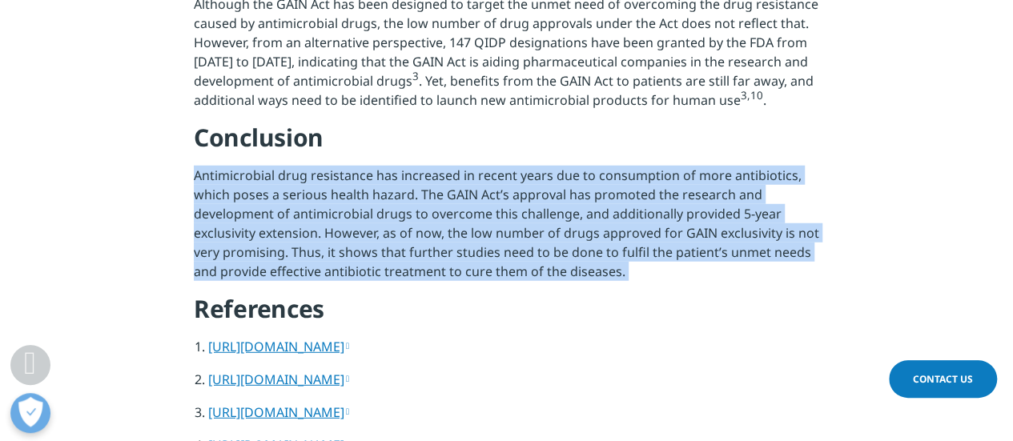
scroll to position [2002, 0]
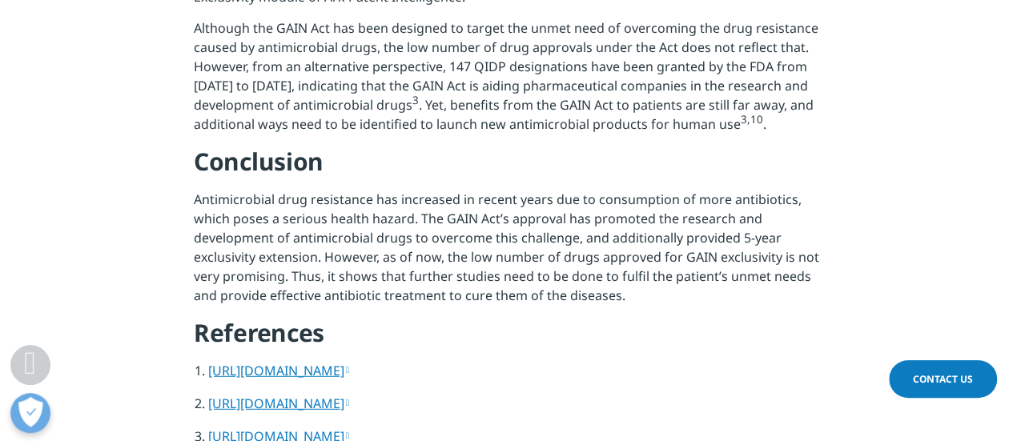
click at [582, 146] on p "Although the GAIN Act has been designed to target the unmet need of overcoming …" at bounding box center [507, 81] width 626 height 127
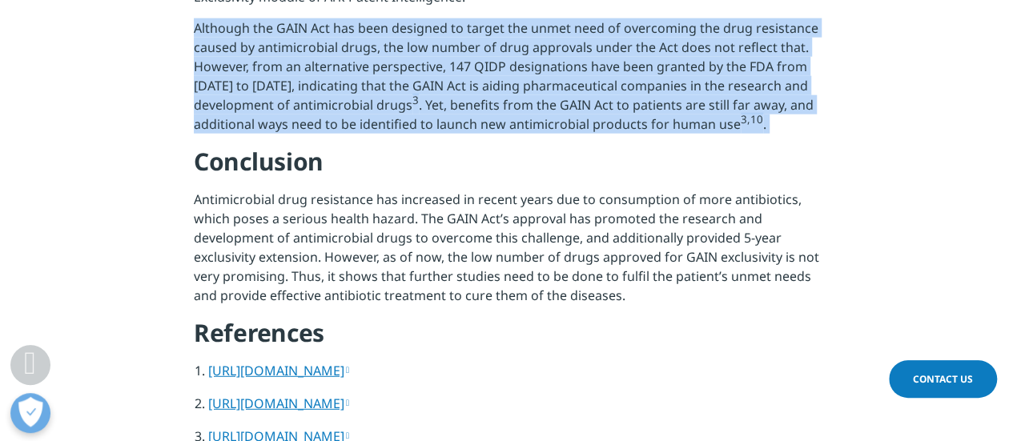
click at [582, 146] on p "Although the GAIN Act has been designed to target the unmet need of overcoming …" at bounding box center [507, 81] width 626 height 127
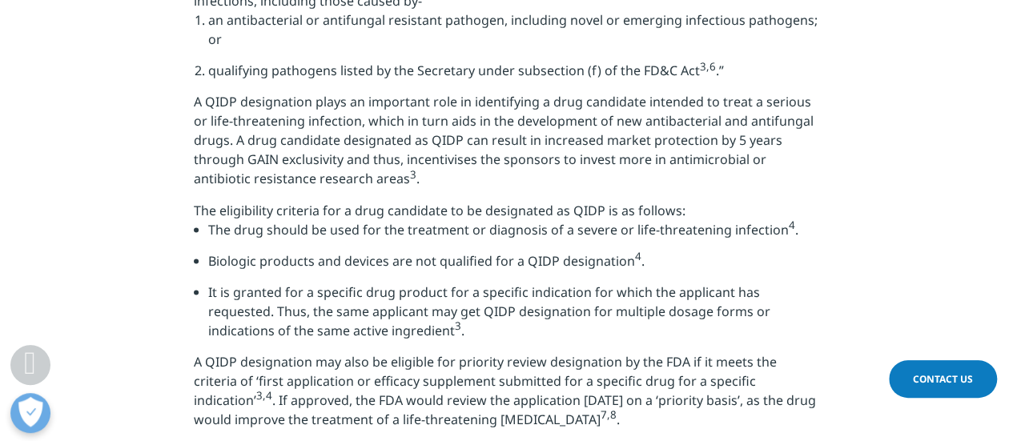
scroll to position [1201, 0]
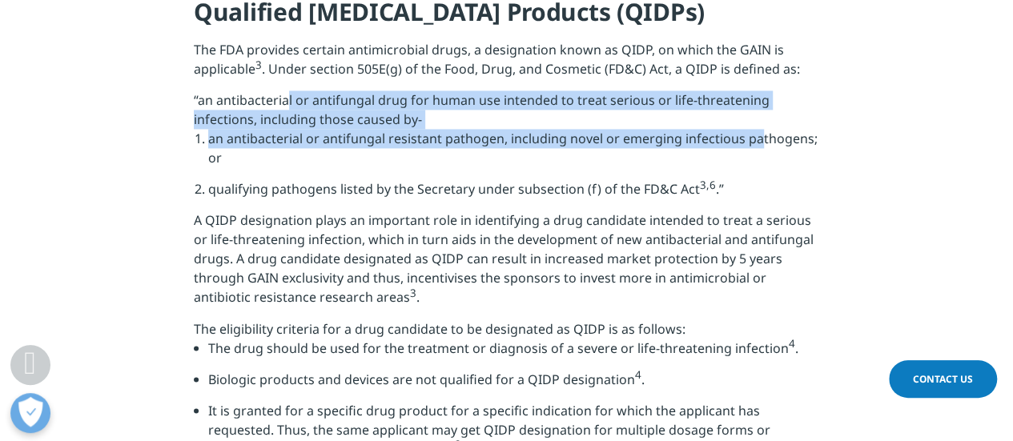
drag, startPoint x: 352, startPoint y: 132, endPoint x: 757, endPoint y: 174, distance: 407.4
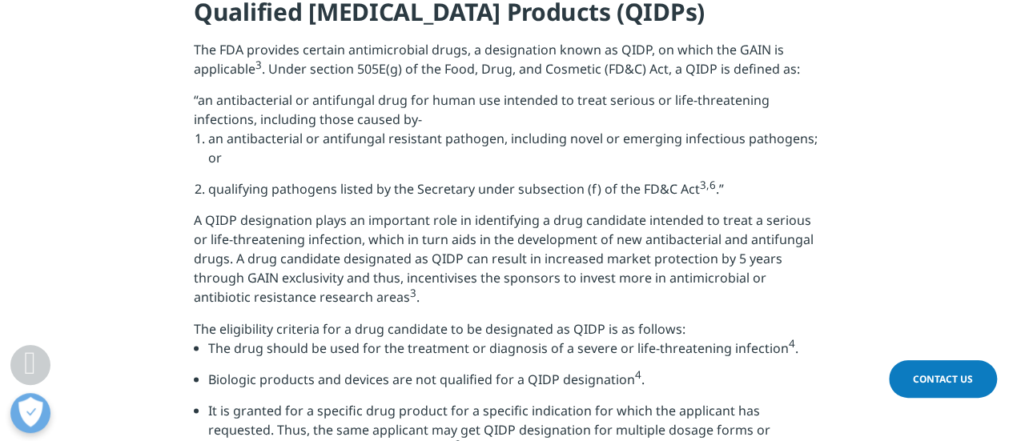
click at [759, 172] on li "an antibacterial or antifungal resistant pathogen, including novel or emerging …" at bounding box center [513, 154] width 611 height 50
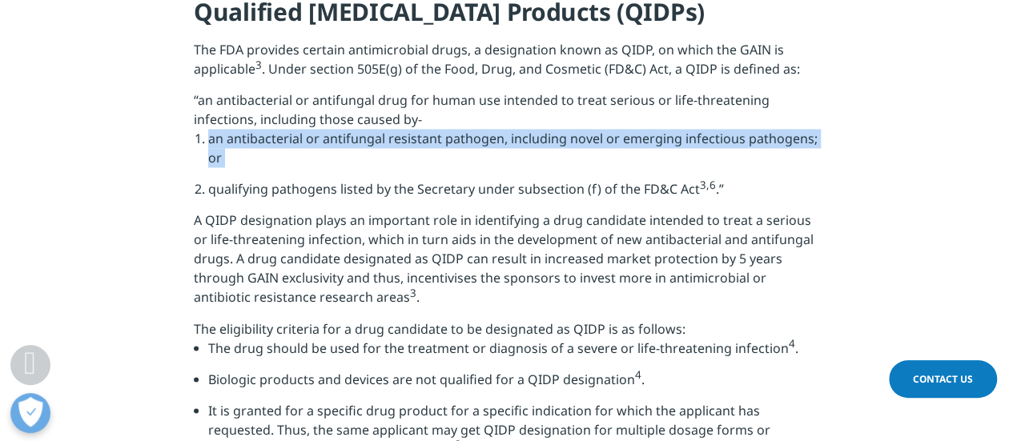
click at [759, 172] on li "an antibacterial or antifungal resistant pathogen, including novel or emerging …" at bounding box center [513, 154] width 611 height 50
click at [714, 172] on li "an antibacterial or antifungal resistant pathogen, including novel or emerging …" at bounding box center [513, 154] width 611 height 50
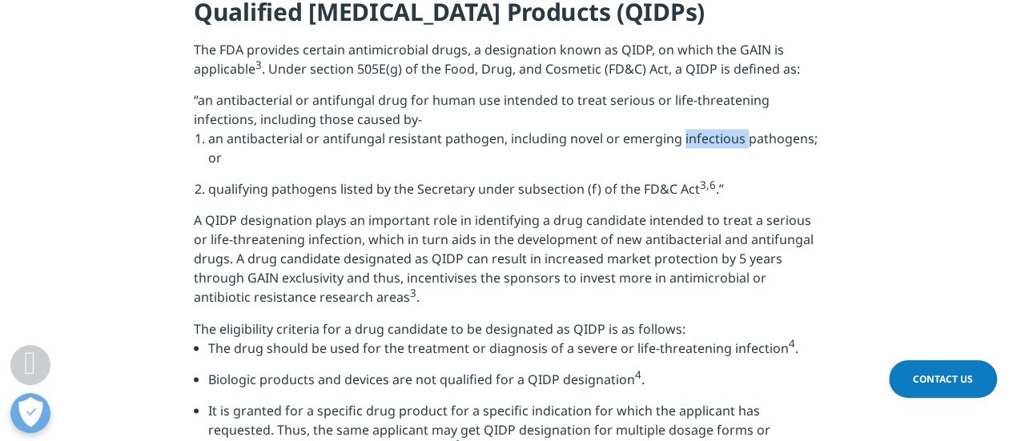
click at [714, 172] on li "an antibacterial or antifungal resistant pathogen, including novel or emerging …" at bounding box center [513, 154] width 611 height 50
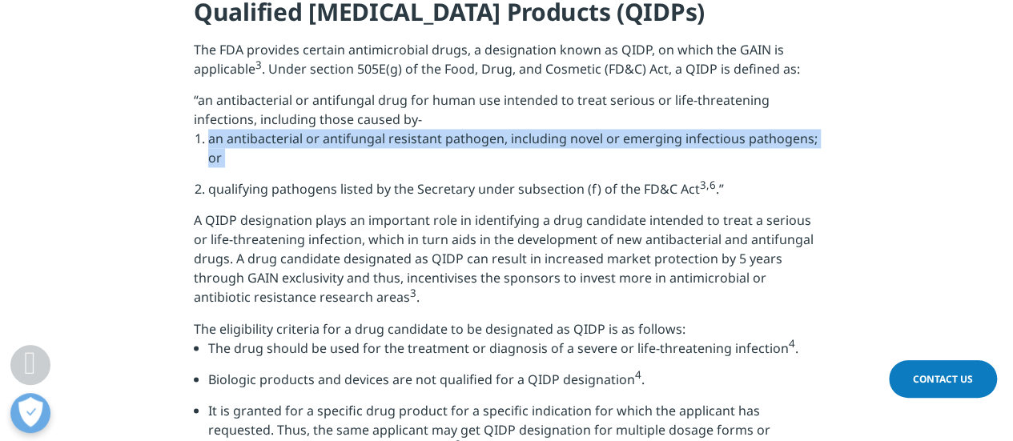
click at [714, 172] on li "an antibacterial or antifungal resistant pathogen, including novel or emerging …" at bounding box center [513, 154] width 611 height 50
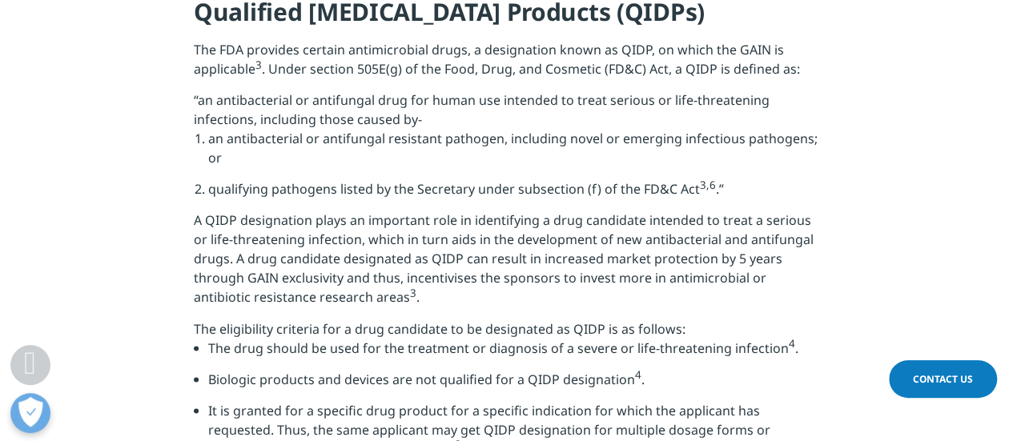
click at [500, 171] on li "an antibacterial or antifungal resistant pathogen, including novel or emerging …" at bounding box center [513, 154] width 611 height 50
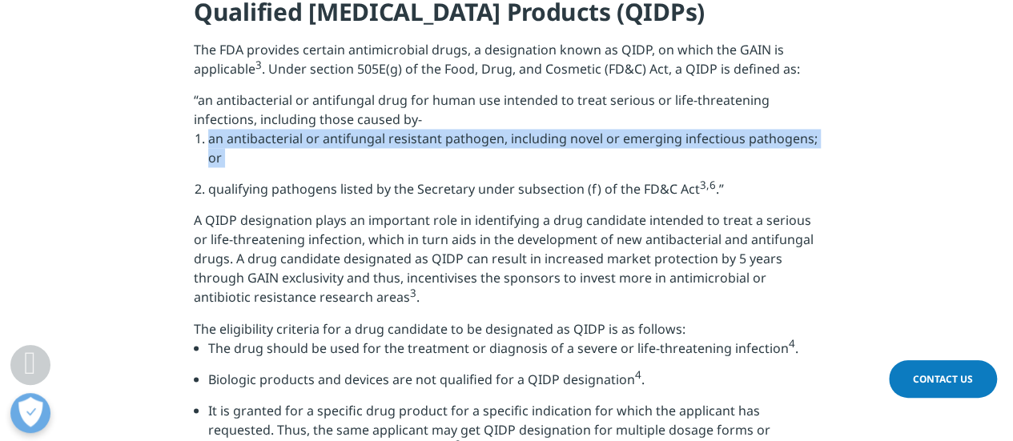
click at [500, 171] on li "an antibacterial or antifungal resistant pathogen, including novel or emerging …" at bounding box center [513, 154] width 611 height 50
click at [682, 163] on li "an antibacterial or antifungal resistant pathogen, including novel or emerging …" at bounding box center [513, 154] width 611 height 50
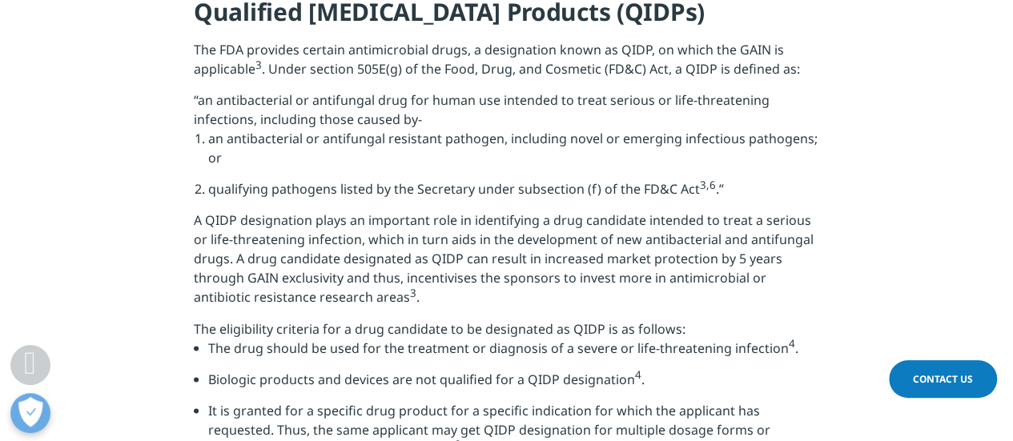
click at [581, 211] on li "qualifying pathogens listed by the Secretary under subsection (f) of the FD&C A…" at bounding box center [513, 194] width 611 height 31
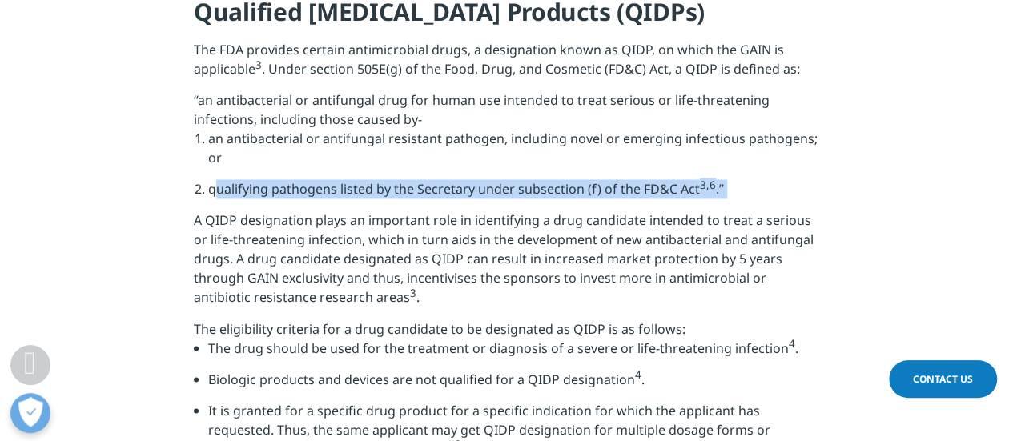
click at [581, 211] on li "qualifying pathogens listed by the Secretary under subsection (f) of the FD&C A…" at bounding box center [513, 194] width 611 height 31
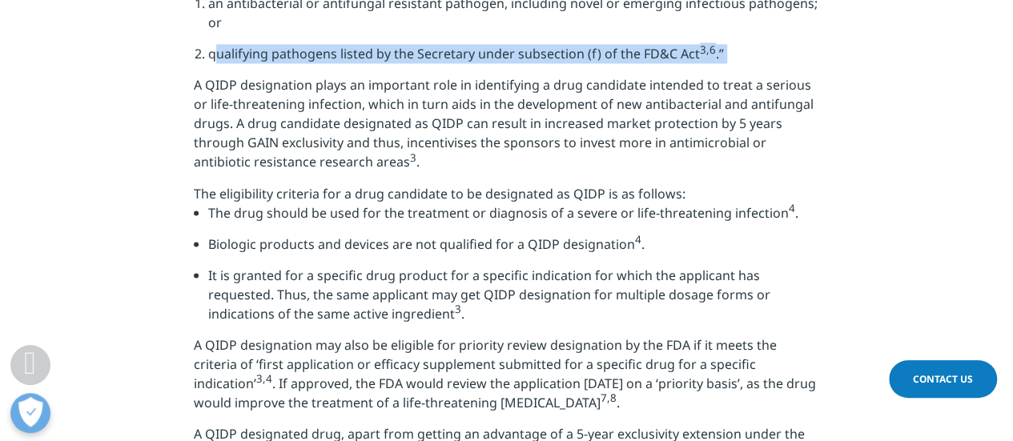
scroll to position [1362, 0]
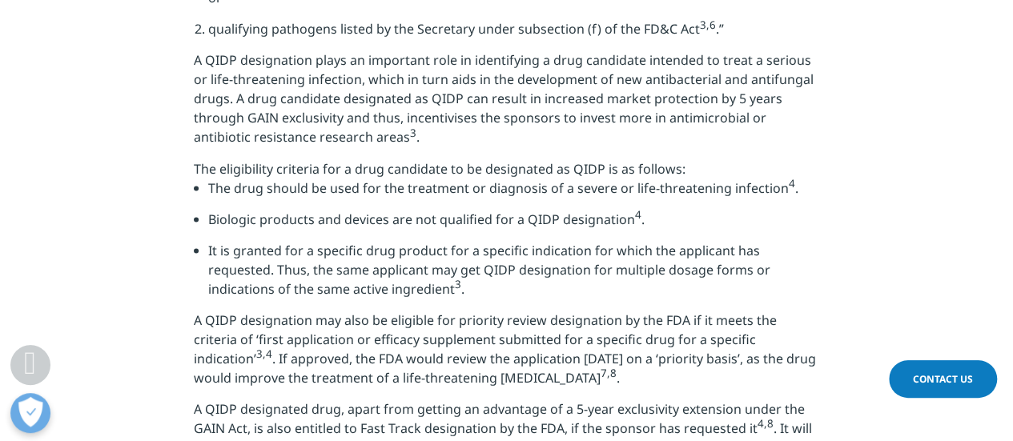
click at [606, 204] on div "The following data is extracted from IQVIA’s Ark Patent Intelligence Data Exclu…" at bounding box center [507, 337] width 626 height 2125
click at [602, 209] on li "The drug should be used for the treatment or diagnosis of a severe or life-thre…" at bounding box center [513, 193] width 611 height 31
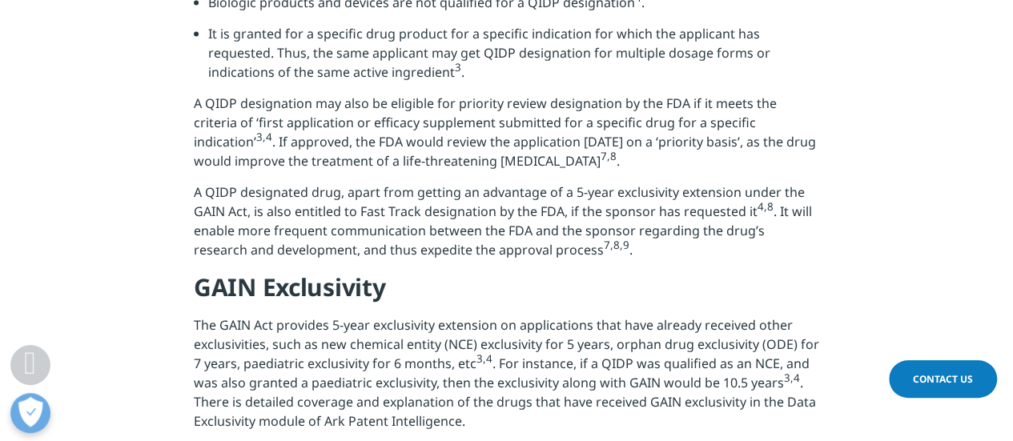
scroll to position [1522, 0]
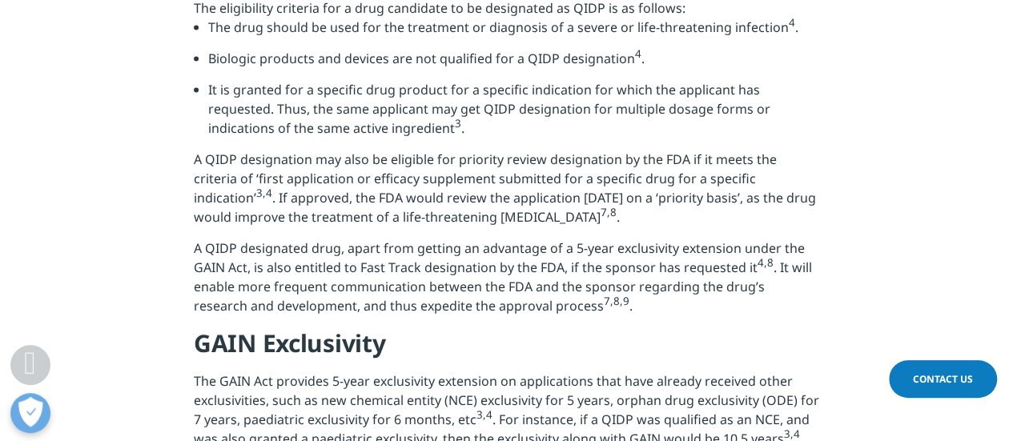
click at [497, 49] on li "The drug should be used for the treatment or diagnosis of a severe or life-thre…" at bounding box center [513, 33] width 611 height 31
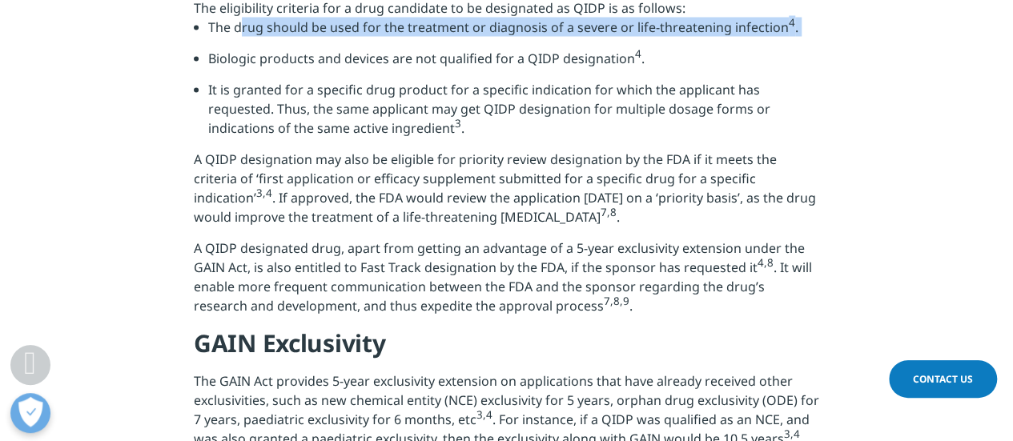
click at [497, 49] on li "The drug should be used for the treatment or diagnosis of a severe or life-thre…" at bounding box center [513, 33] width 611 height 31
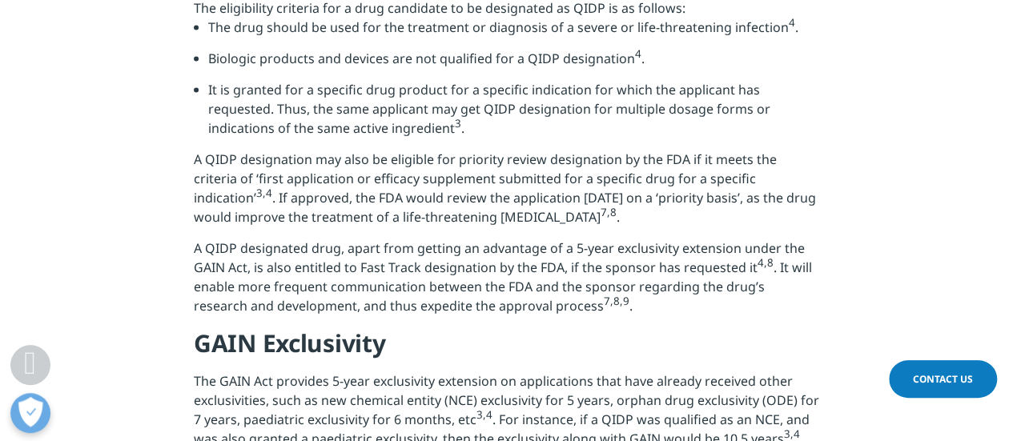
click at [505, 80] on li "Biologic products and devices are not qualified for a QIDP designation 4 ." at bounding box center [513, 64] width 611 height 31
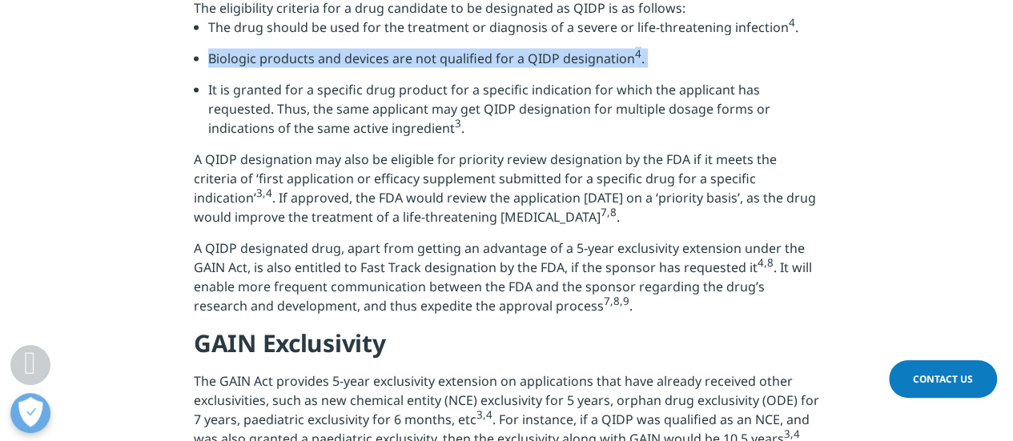
click at [505, 80] on li "Biologic products and devices are not qualified for a QIDP designation 4 ." at bounding box center [513, 64] width 611 height 31
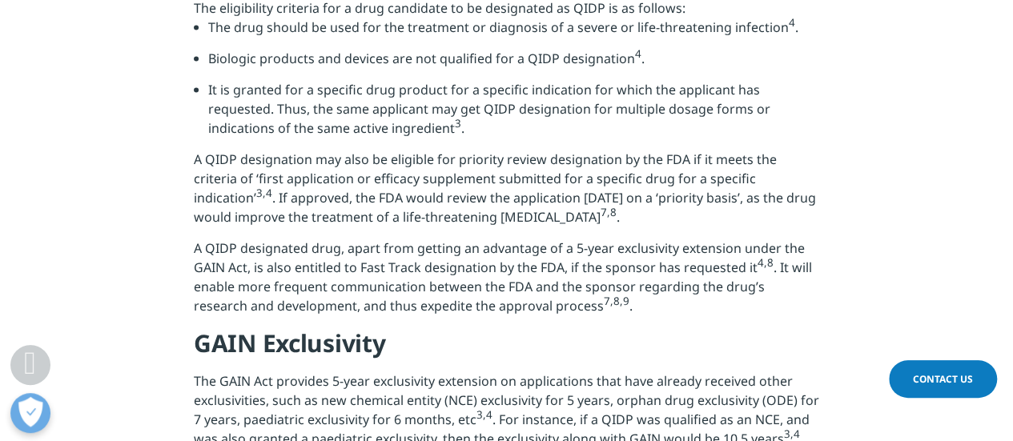
click at [501, 150] on li "It is granted for a specific drug product for a specific indication for which t…" at bounding box center [513, 115] width 611 height 70
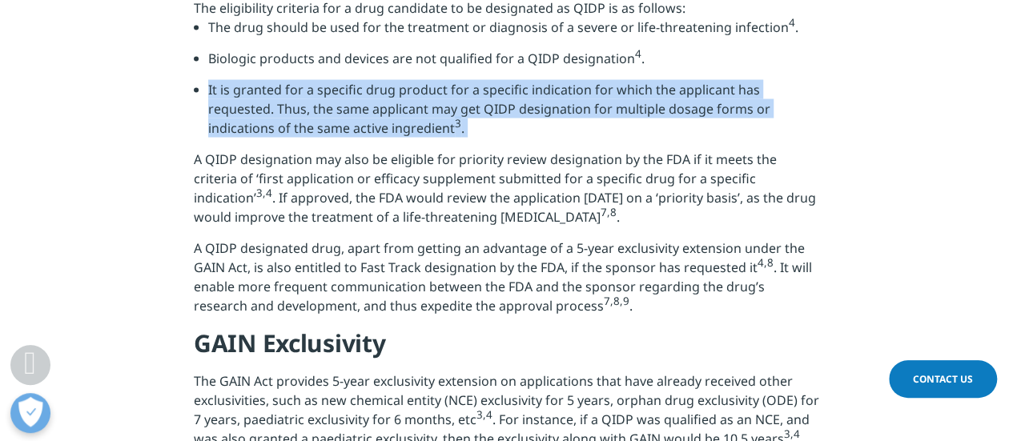
click at [501, 150] on li "It is granted for a specific drug product for a specific indication for which t…" at bounding box center [513, 115] width 611 height 70
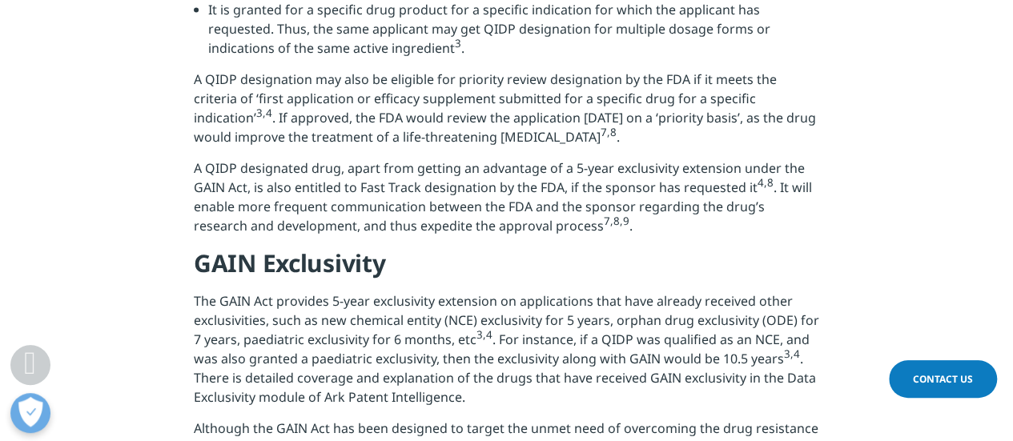
click at [491, 149] on p "A QIDP designation may also be eligible for priority review designation by the …" at bounding box center [507, 114] width 626 height 89
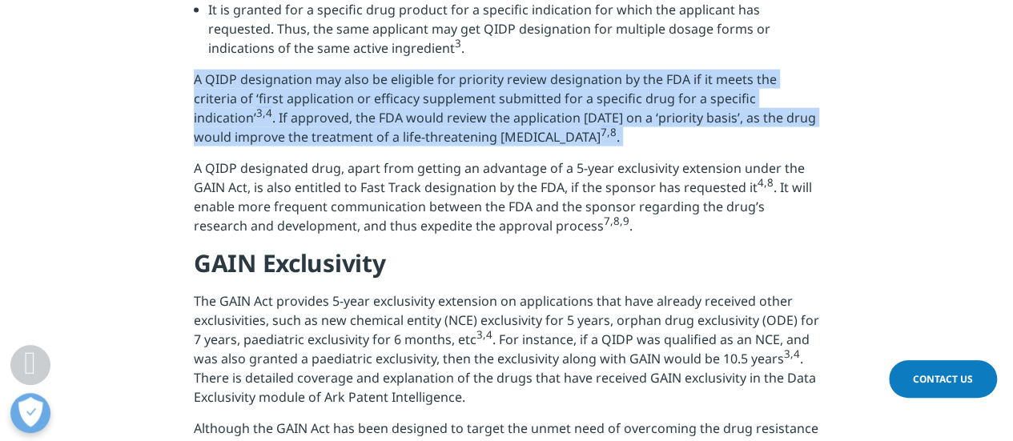
click at [491, 149] on p "A QIDP designation may also be eligible for priority review designation by the …" at bounding box center [507, 114] width 626 height 89
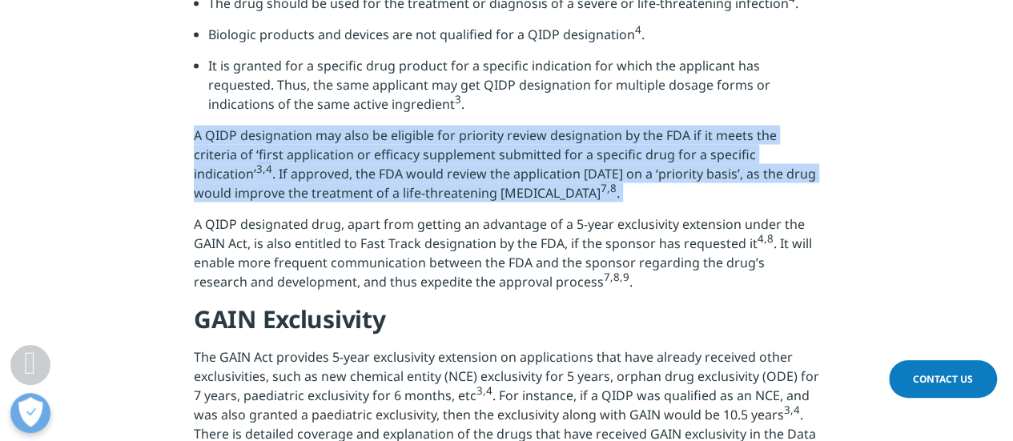
scroll to position [1522, 0]
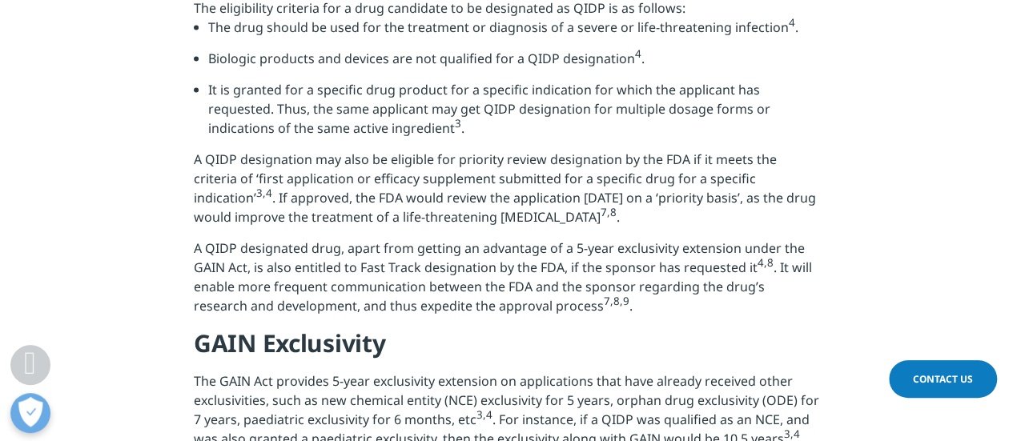
click at [516, 49] on li "The drug should be used for the treatment or diagnosis of a severe or life-thre…" at bounding box center [513, 33] width 611 height 31
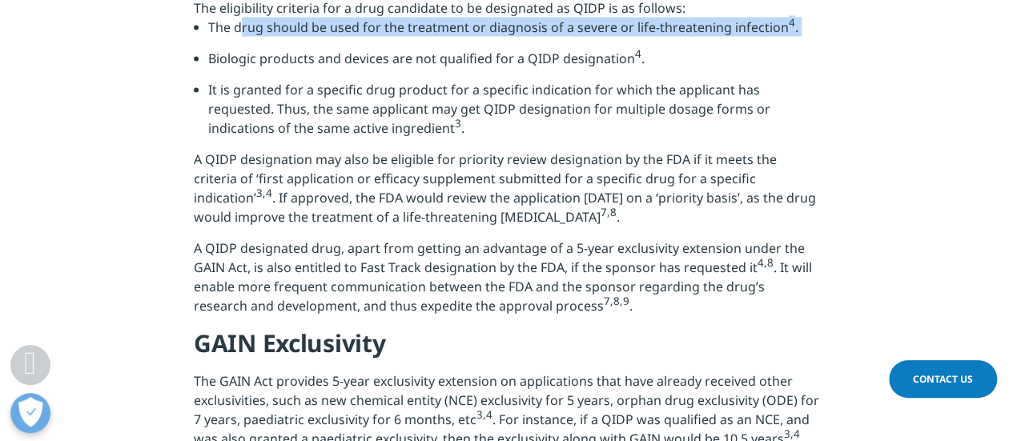
click at [516, 49] on li "The drug should be used for the treatment or diagnosis of a severe or life-thre…" at bounding box center [513, 33] width 611 height 31
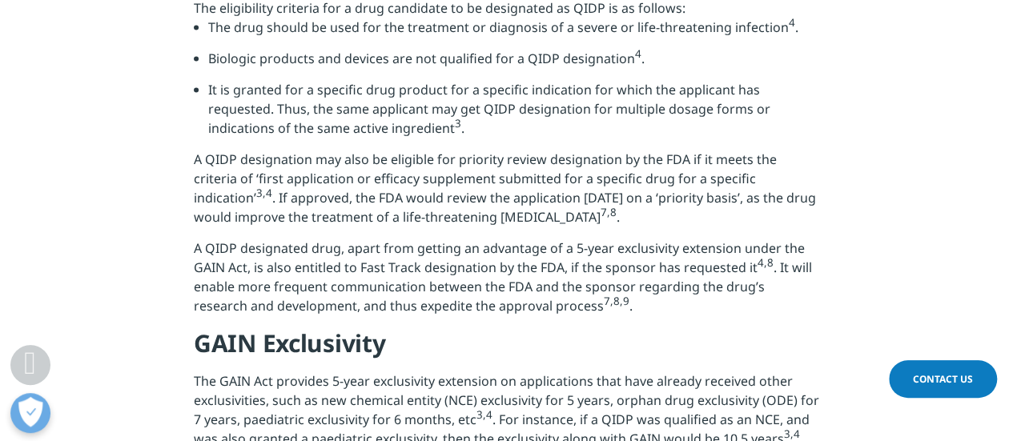
click at [484, 150] on li "It is granted for a specific drug product for a specific indication for which t…" at bounding box center [513, 115] width 611 height 70
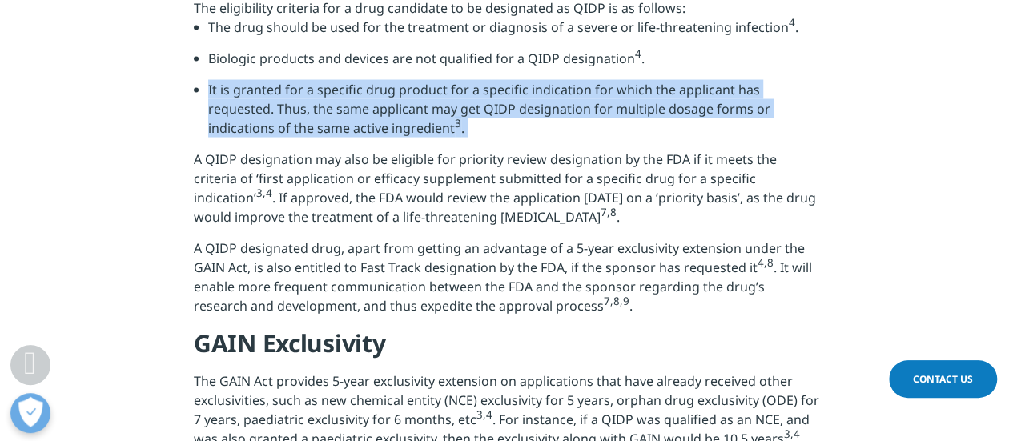
click at [484, 150] on li "It is granted for a specific drug product for a specific indication for which t…" at bounding box center [513, 115] width 611 height 70
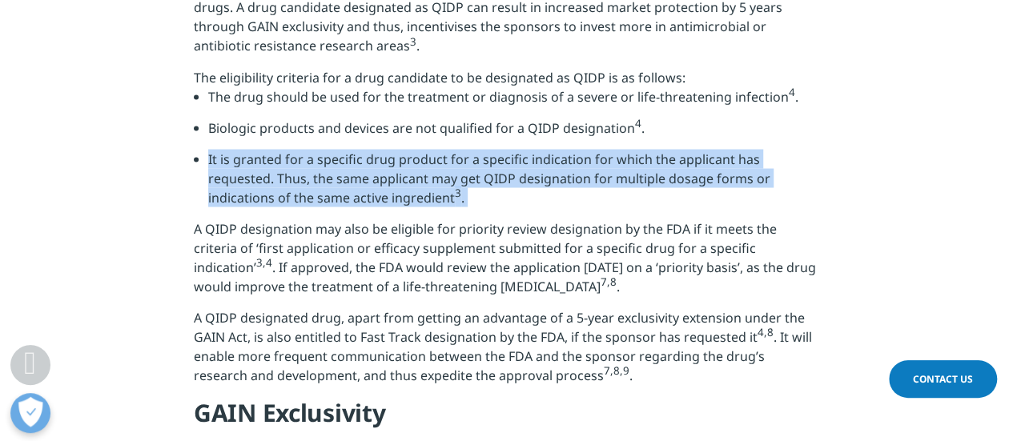
scroll to position [1442, 0]
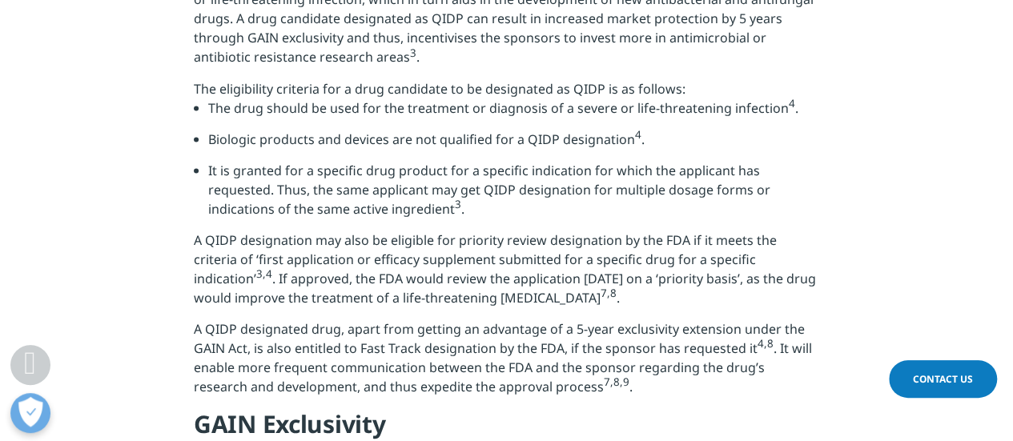
click at [528, 129] on li "The drug should be used for the treatment or diagnosis of a severe or life-thre…" at bounding box center [513, 113] width 611 height 31
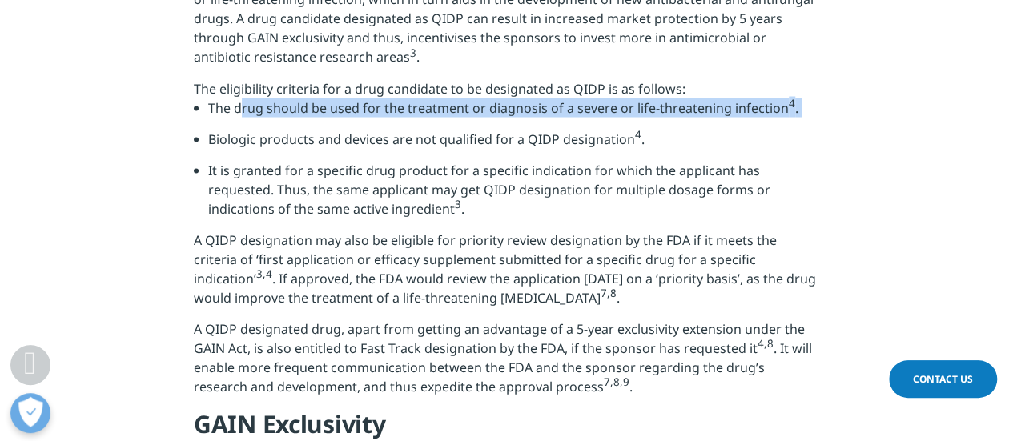
click at [528, 129] on li "The drug should be used for the treatment or diagnosis of a severe or life-thre…" at bounding box center [513, 113] width 611 height 31
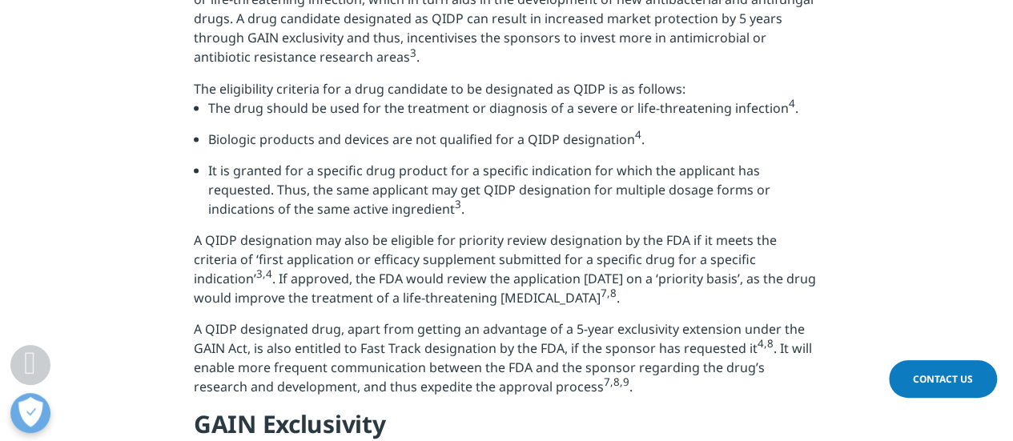
click at [512, 160] on li "Biologic products and devices are not qualified for a QIDP designation 4 ." at bounding box center [513, 144] width 611 height 31
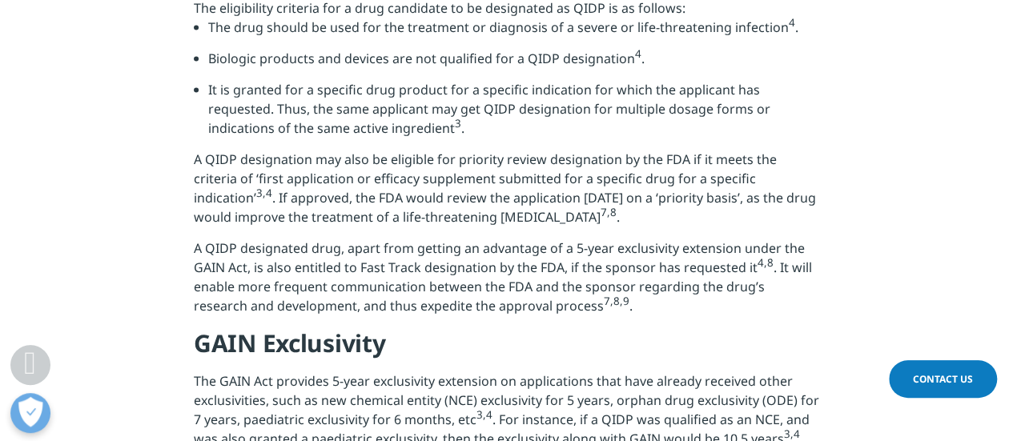
click at [512, 196] on p "A QIDP designation may also be eligible for priority review designation by the …" at bounding box center [507, 194] width 626 height 89
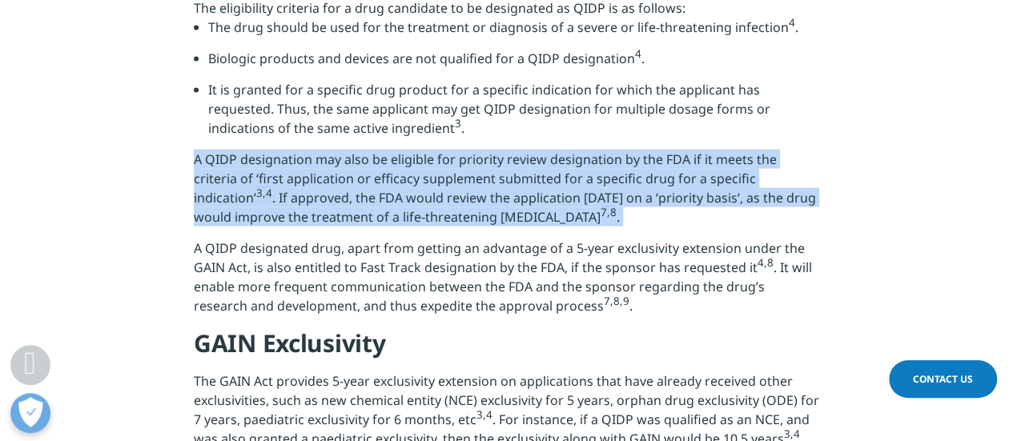
click at [512, 196] on p "A QIDP designation may also be eligible for priority review designation by the …" at bounding box center [507, 194] width 626 height 89
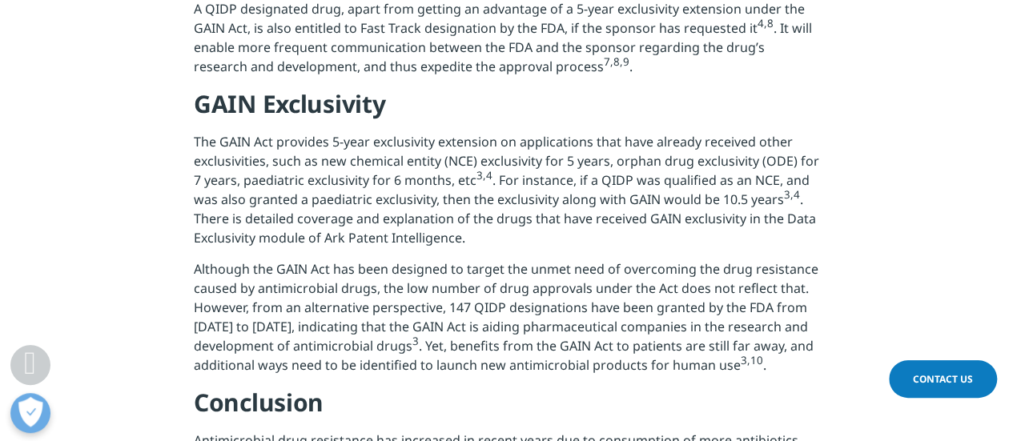
scroll to position [1762, 0]
click at [502, 233] on p "The GAIN Act provides 5-year exclusivity extension on applications that have al…" at bounding box center [507, 194] width 626 height 127
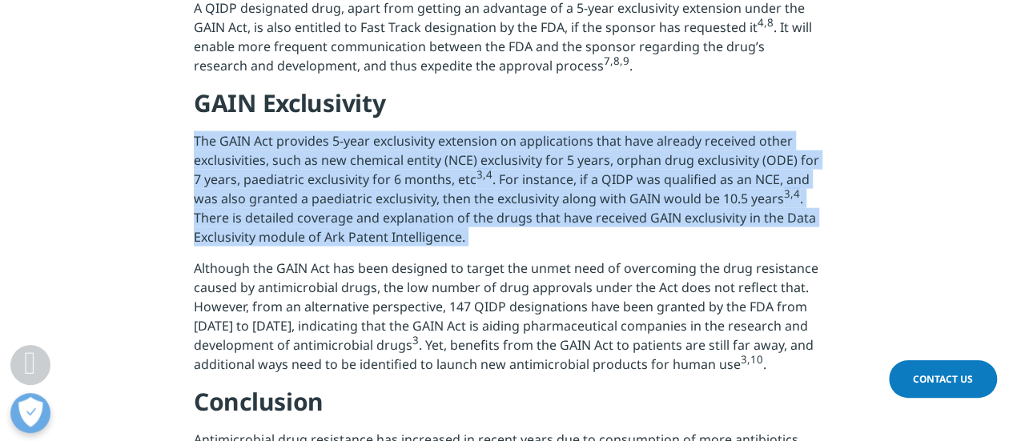
click at [502, 233] on p "The GAIN Act provides 5-year exclusivity extension on applications that have al…" at bounding box center [507, 194] width 626 height 127
click at [485, 183] on sup "3,4" at bounding box center [485, 175] width 16 height 14
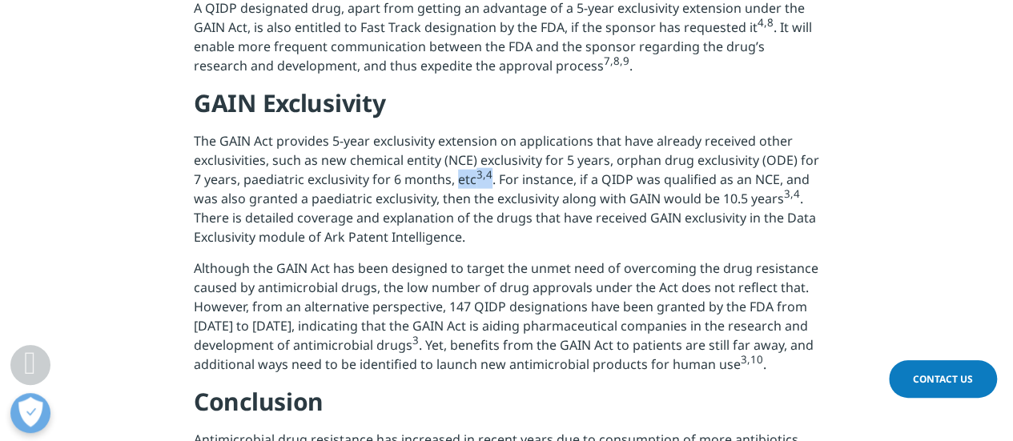
click at [485, 183] on sup "3,4" at bounding box center [485, 175] width 16 height 14
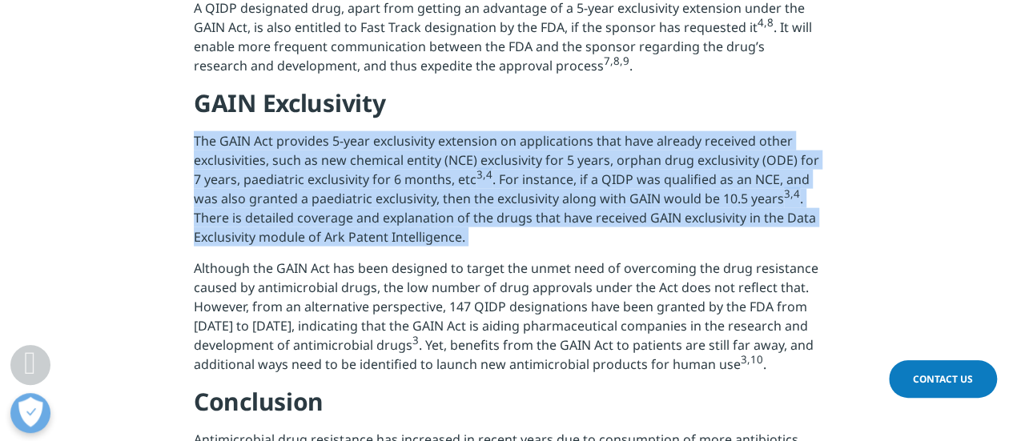
click at [485, 183] on sup "3,4" at bounding box center [485, 175] width 16 height 14
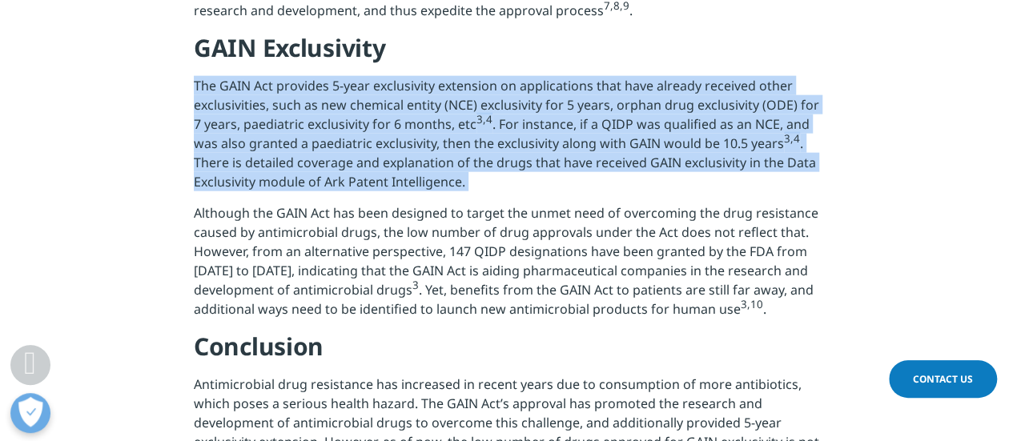
scroll to position [1842, 0]
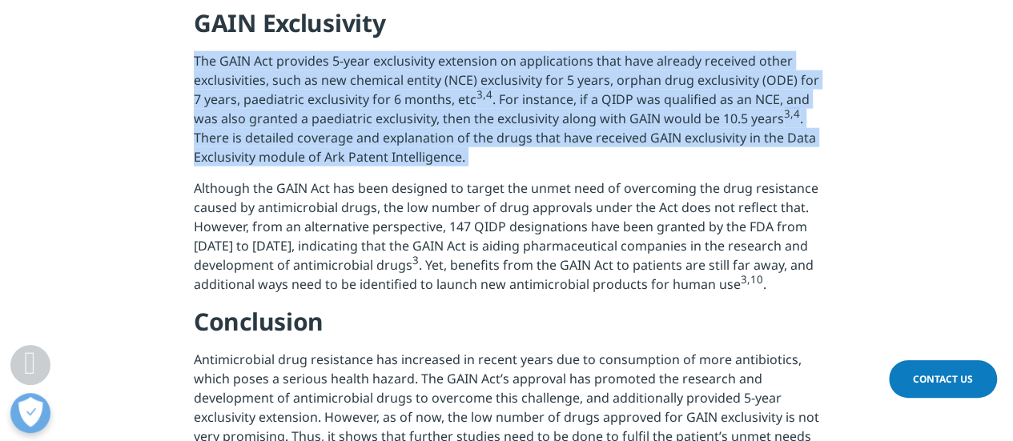
click at [570, 179] on p "The GAIN Act provides 5-year exclusivity extension on applications that have al…" at bounding box center [507, 114] width 626 height 127
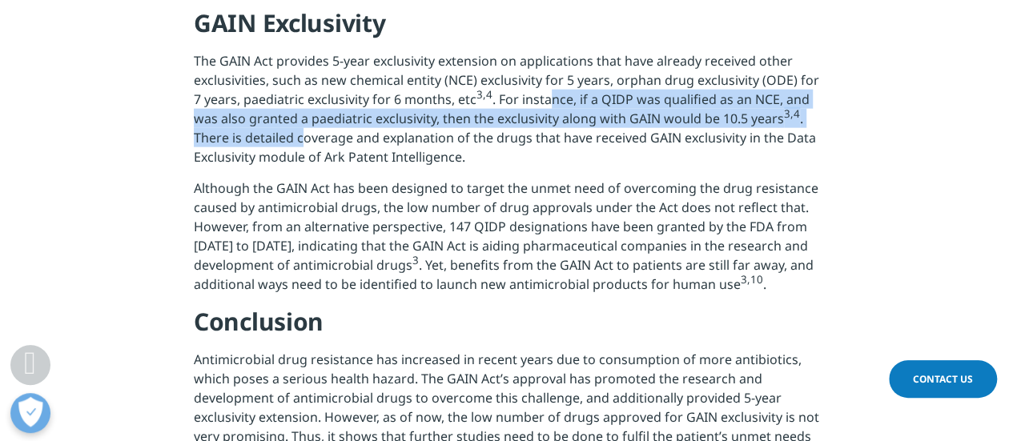
drag, startPoint x: 549, startPoint y: 168, endPoint x: 305, endPoint y: 198, distance: 246.1
click at [305, 179] on p "The GAIN Act provides 5-year exclusivity extension on applications that have al…" at bounding box center [507, 114] width 626 height 127
click at [293, 179] on p "The GAIN Act provides 5-year exclusivity extension on applications that have al…" at bounding box center [507, 114] width 626 height 127
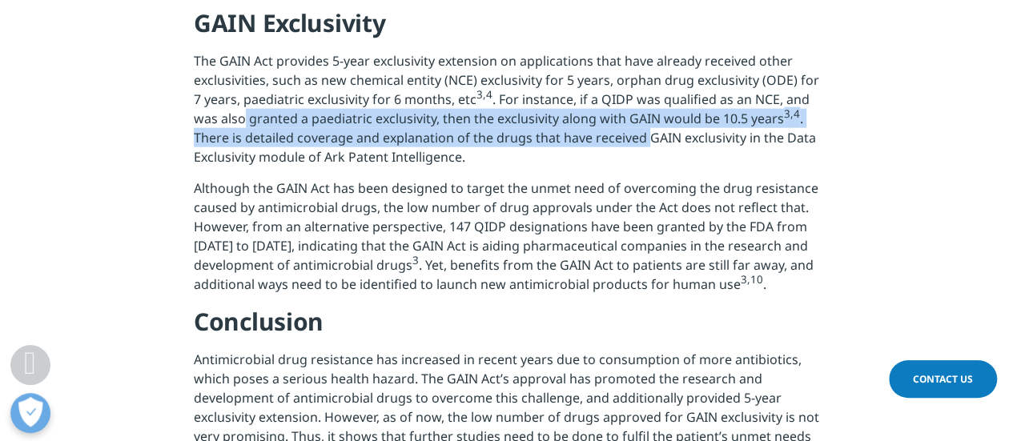
drag, startPoint x: 245, startPoint y: 187, endPoint x: 646, endPoint y: 200, distance: 400.7
click at [646, 179] on p "The GAIN Act provides 5-year exclusivity extension on applications that have al…" at bounding box center [507, 114] width 626 height 127
click at [572, 179] on p "The GAIN Act provides 5-year exclusivity extension on applications that have al…" at bounding box center [507, 114] width 626 height 127
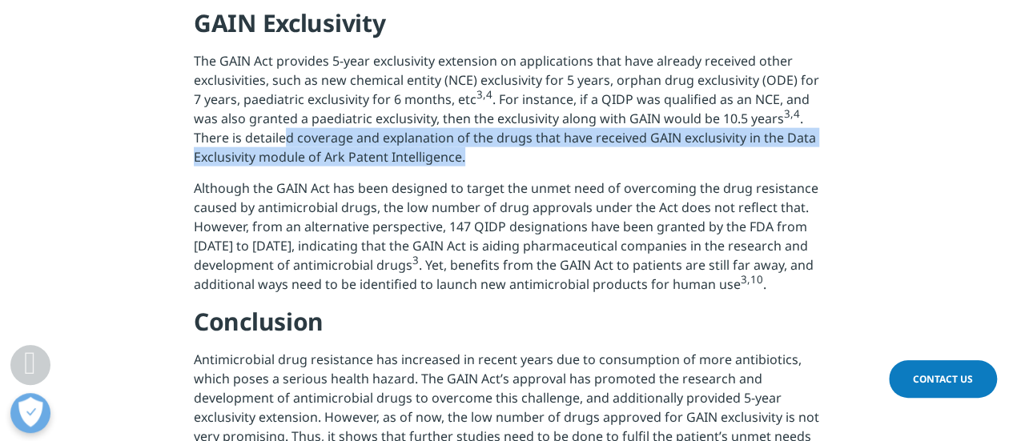
drag, startPoint x: 288, startPoint y: 211, endPoint x: 487, endPoint y: 223, distance: 199.1
click at [487, 179] on p "The GAIN Act provides 5-year exclusivity extension on applications that have al…" at bounding box center [507, 114] width 626 height 127
click at [428, 179] on p "The GAIN Act provides 5-year exclusivity extension on applications that have al…" at bounding box center [507, 114] width 626 height 127
drag, startPoint x: 372, startPoint y: 198, endPoint x: 514, endPoint y: 217, distance: 143.1
click at [514, 179] on p "The GAIN Act provides 5-year exclusivity extension on applications that have al…" at bounding box center [507, 114] width 626 height 127
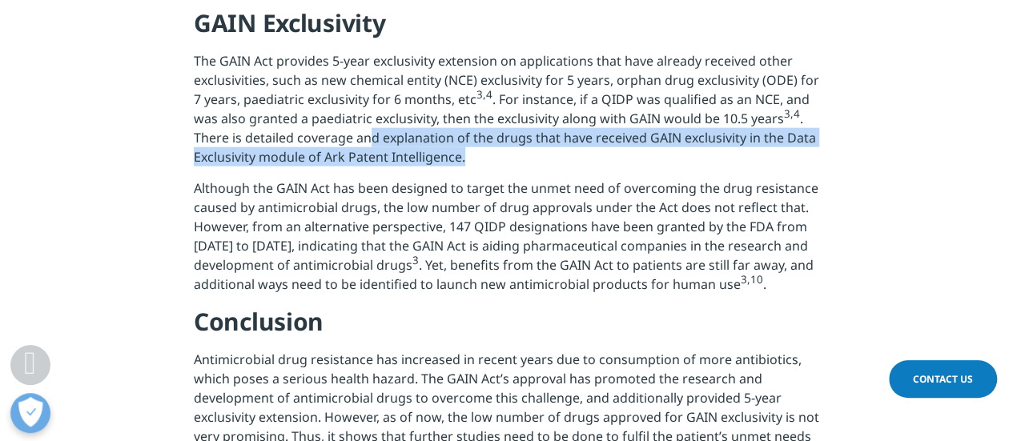
scroll to position [1922, 0]
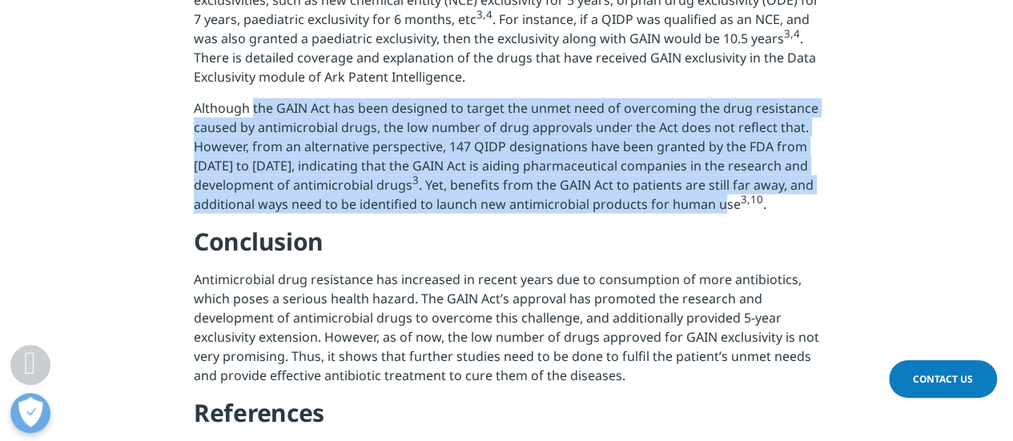
drag, startPoint x: 252, startPoint y: 177, endPoint x: 718, endPoint y: 272, distance: 475.0
click at [718, 226] on p "Although the GAIN Act has been designed to target the unmet need of overcoming …" at bounding box center [507, 162] width 626 height 127
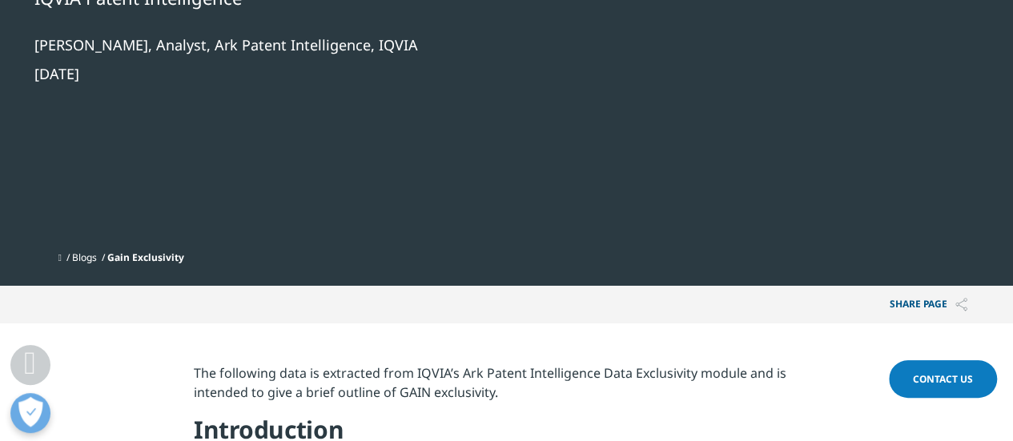
scroll to position [481, 0]
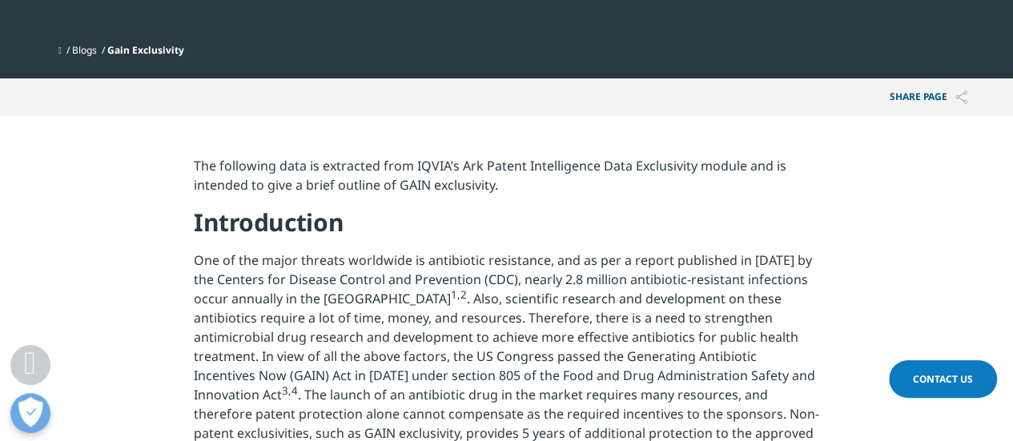
click at [691, 341] on p "One of the major threats worldwide is antibiotic resistance, and as per a repor…" at bounding box center [507, 362] width 626 height 223
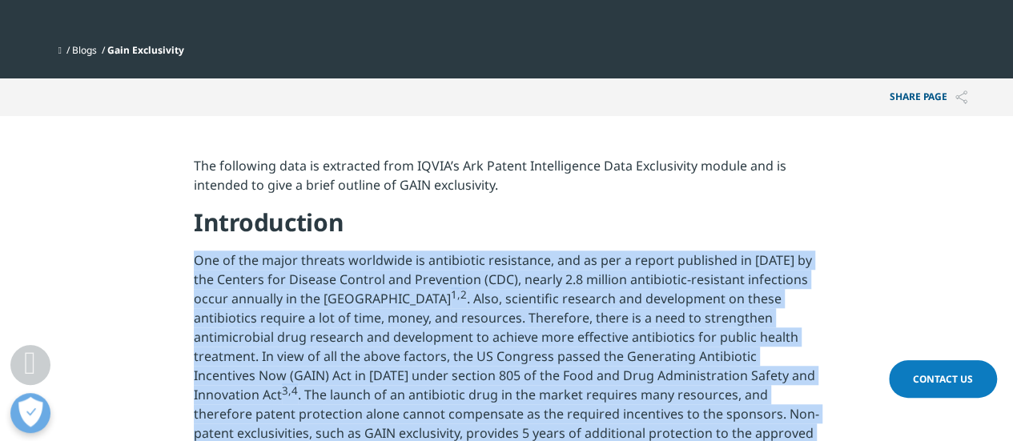
click at [691, 341] on p "One of the major threats worldwide is antibiotic resistance, and as per a repor…" at bounding box center [507, 362] width 626 height 223
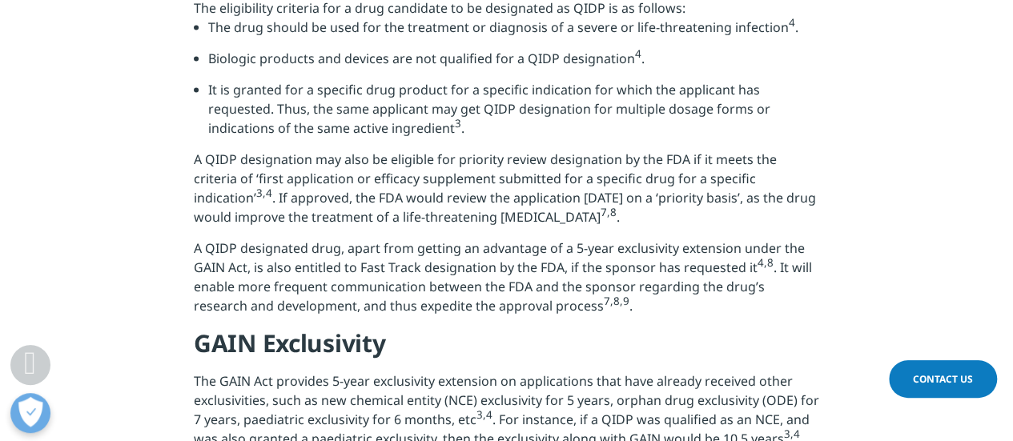
scroll to position [1842, 0]
